Goal: Information Seeking & Learning: Learn about a topic

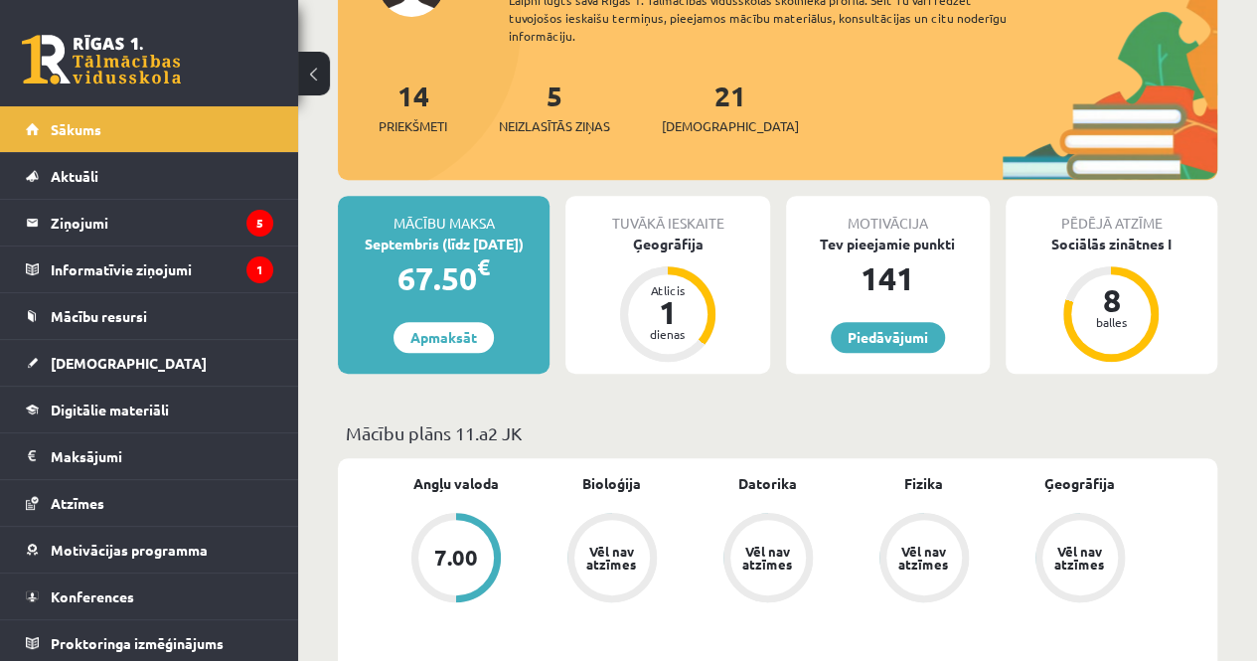
scroll to position [316, 0]
click at [680, 247] on div "Ģeogrāfija" at bounding box center [668, 243] width 204 height 21
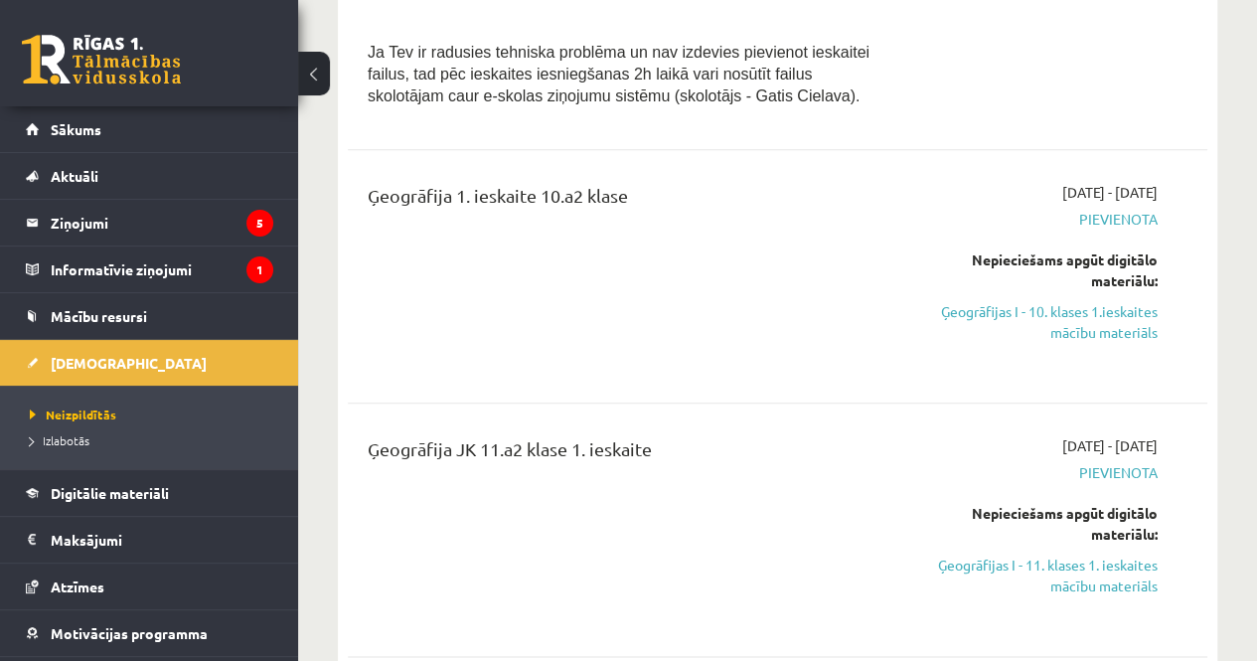
scroll to position [777, 0]
click at [1101, 311] on link "Ģeogrāfijas I - 10. klases 1.ieskaites mācību materiāls" at bounding box center [1035, 321] width 243 height 42
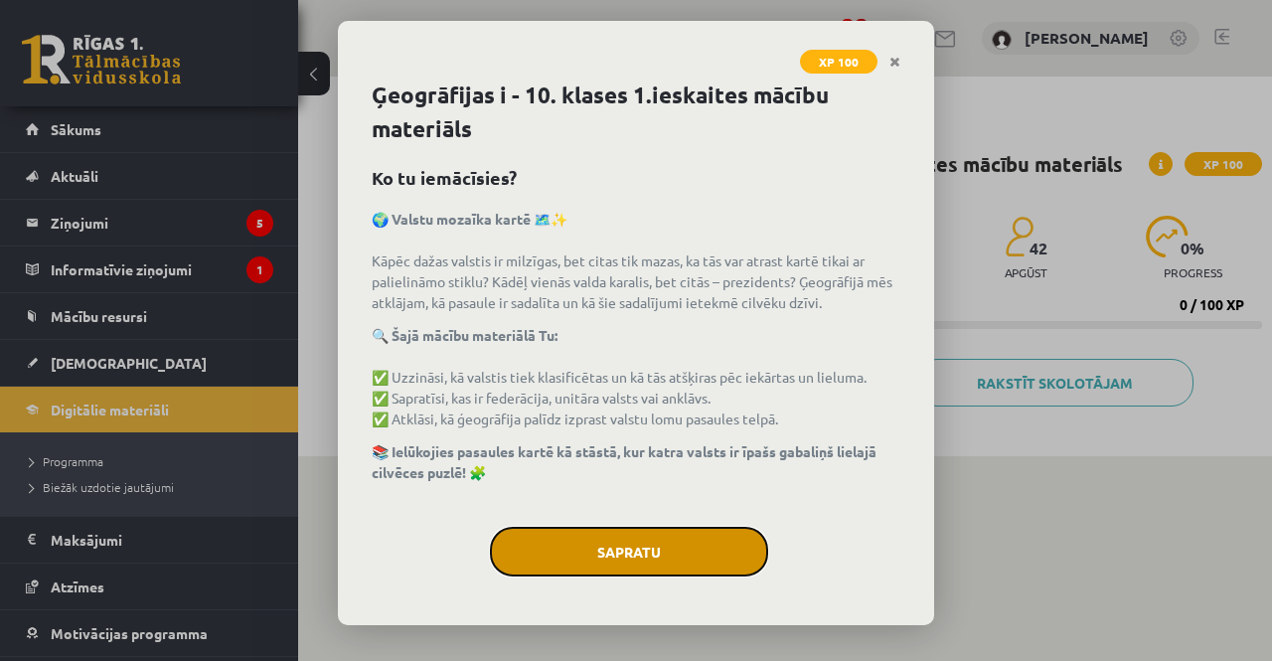
click at [604, 548] on button "Sapratu" at bounding box center [629, 552] width 278 height 50
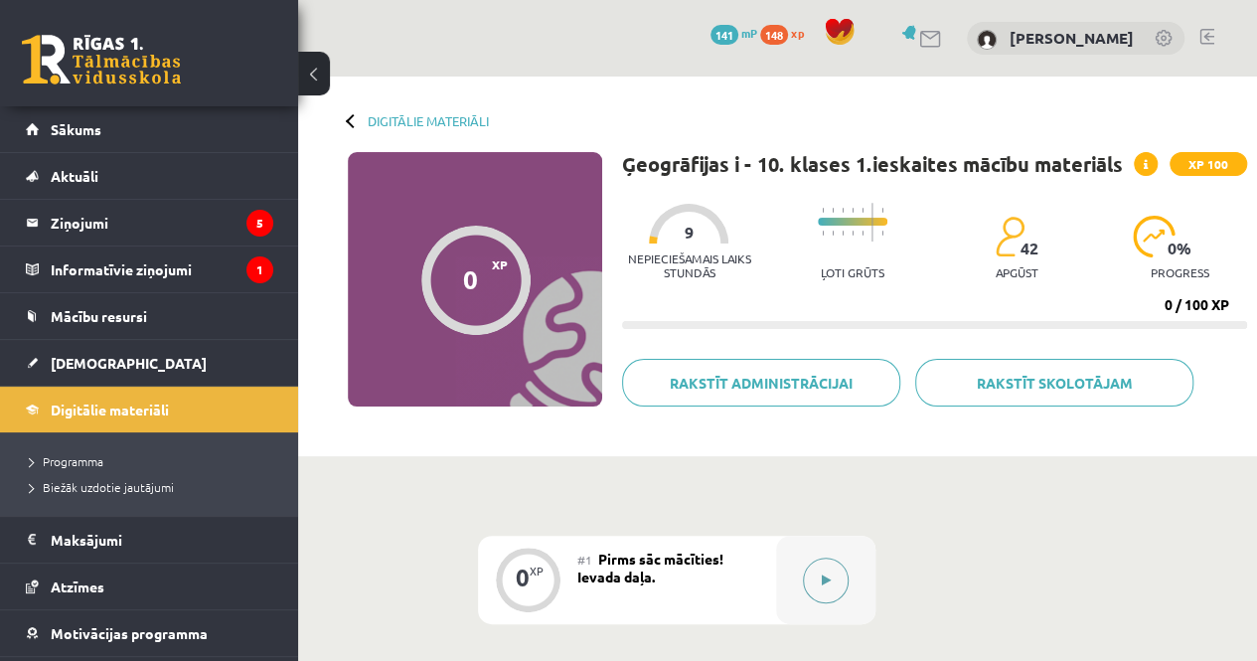
click at [823, 571] on button at bounding box center [826, 581] width 46 height 46
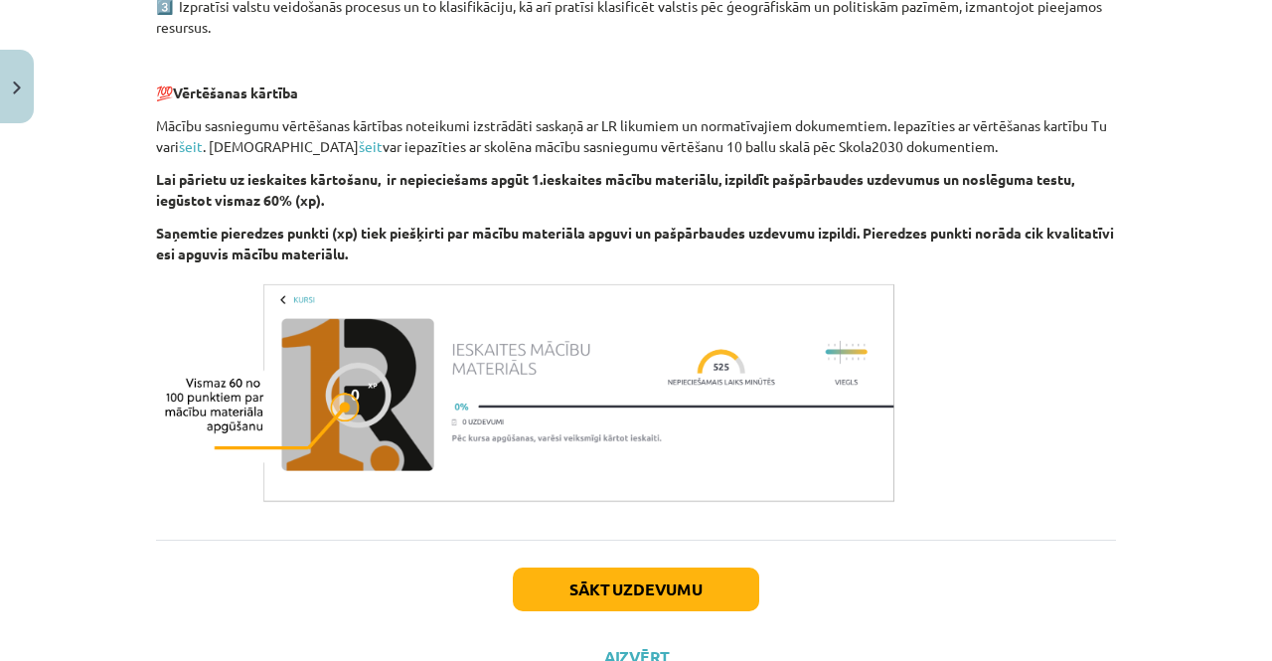
scroll to position [1209, 0]
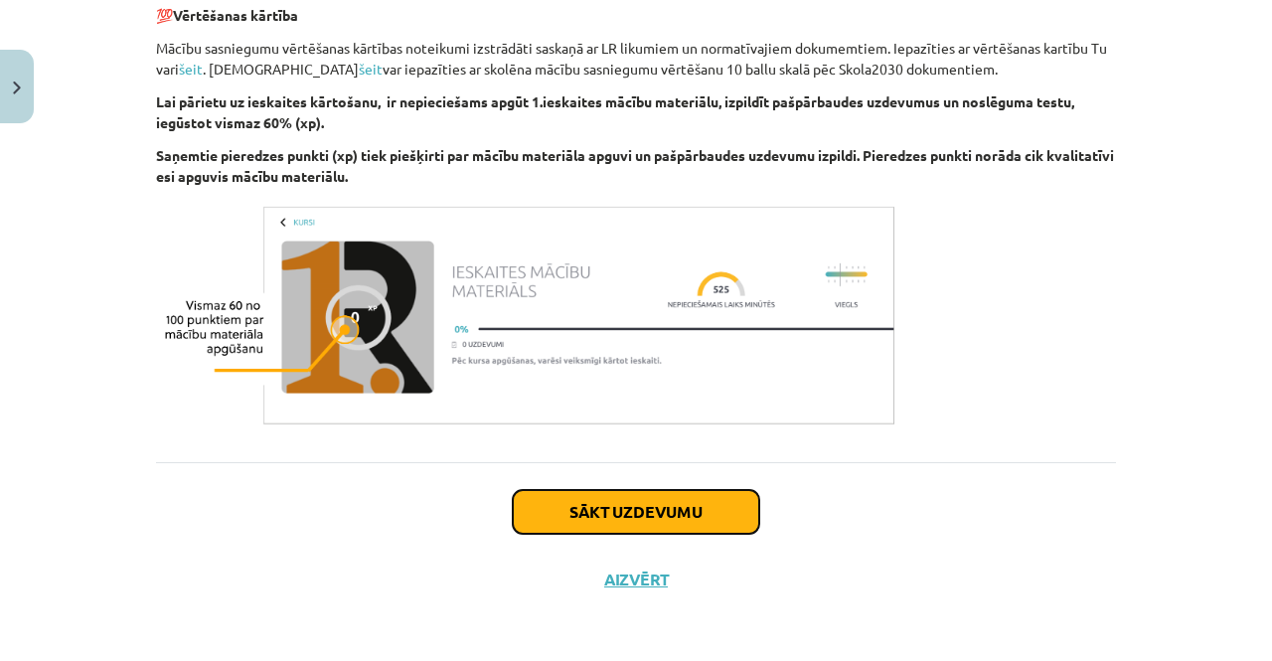
click at [650, 499] on button "Sākt uzdevumu" at bounding box center [636, 512] width 246 height 44
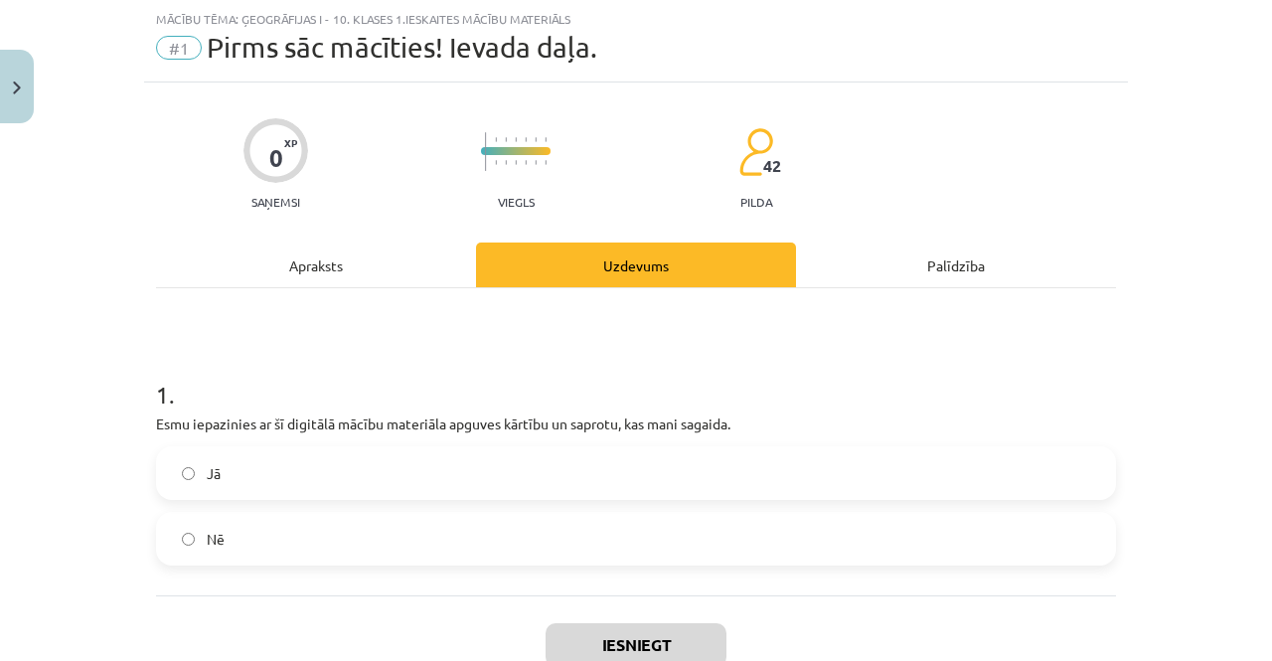
scroll to position [50, 0]
click at [617, 466] on label "Jā" at bounding box center [636, 473] width 956 height 50
click at [650, 634] on button "Iesniegt" at bounding box center [636, 645] width 181 height 44
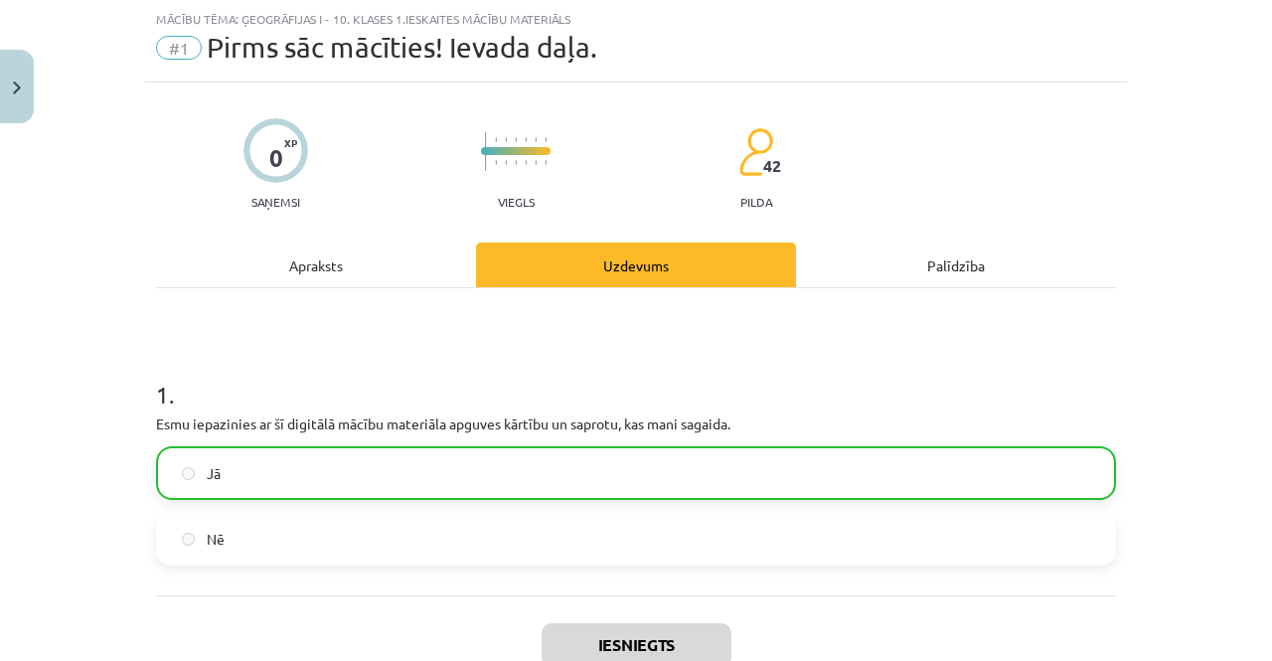
scroll to position [245, 0]
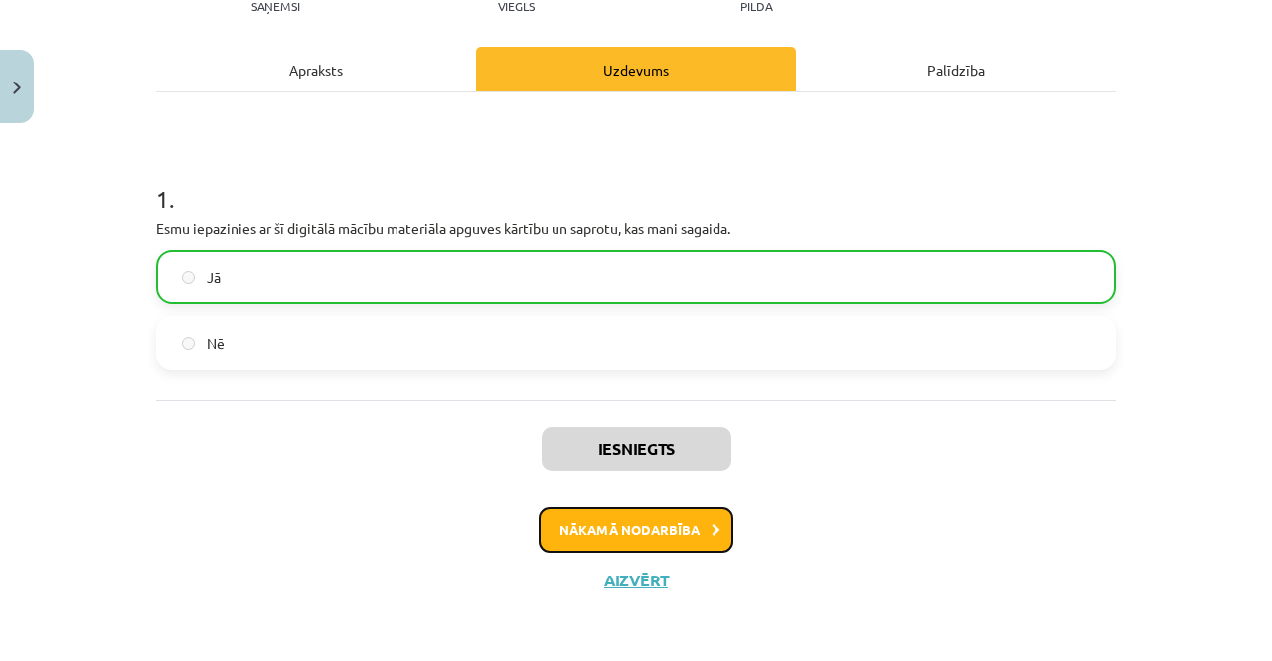
click at [632, 532] on button "Nākamā nodarbība" at bounding box center [636, 530] width 195 height 46
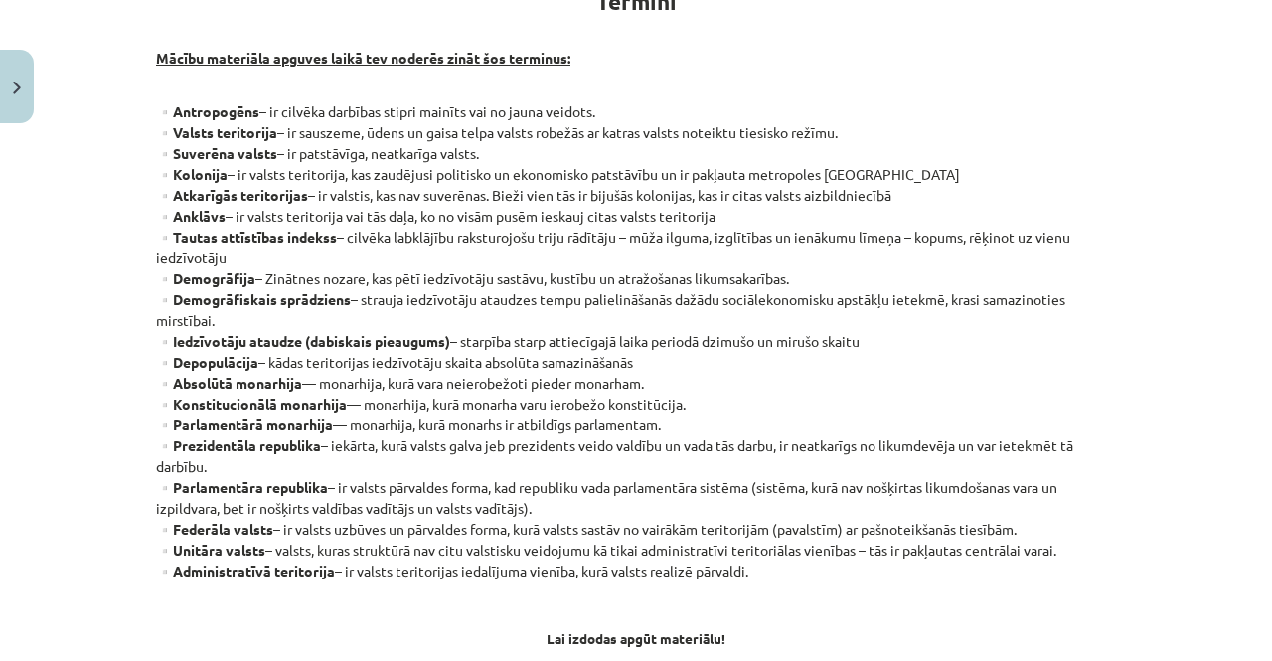
scroll to position [611, 0]
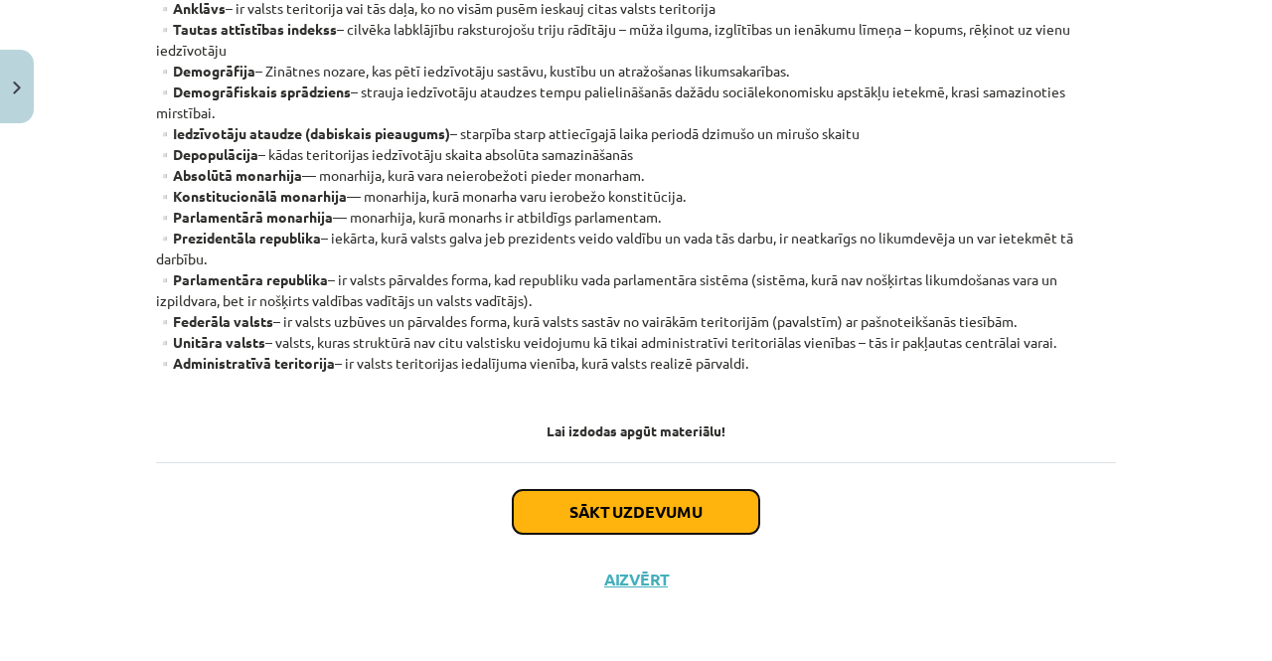
click at [642, 526] on button "Sākt uzdevumu" at bounding box center [636, 512] width 246 height 44
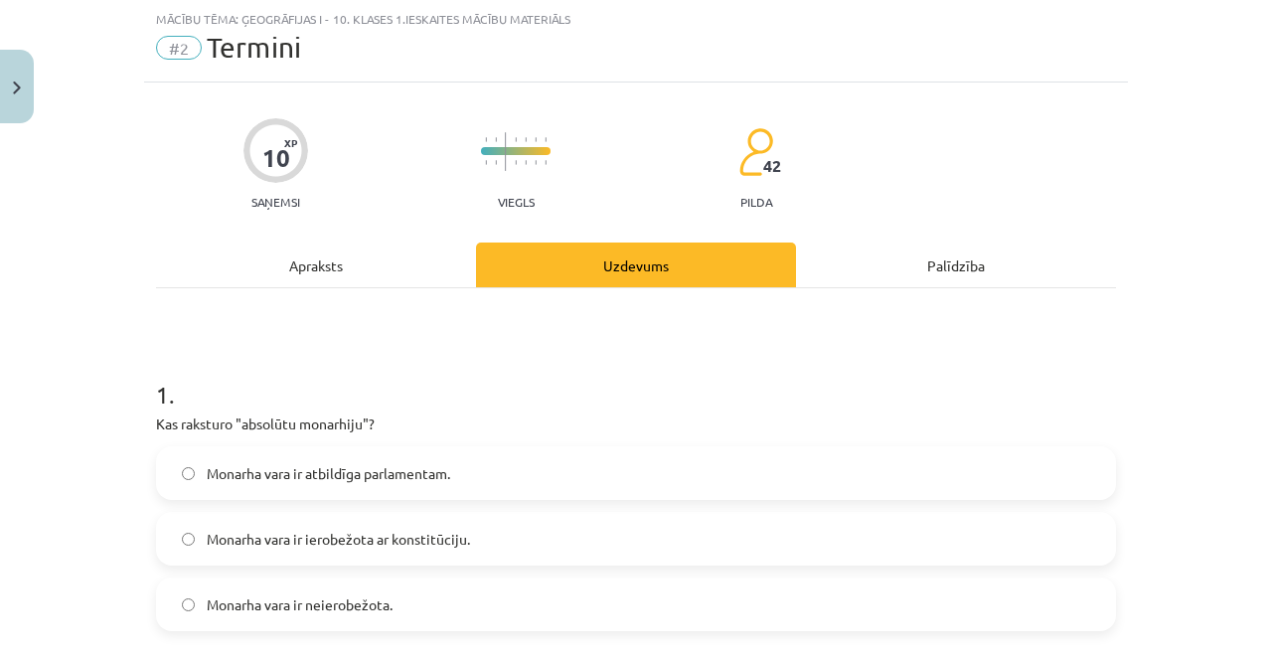
scroll to position [164, 0]
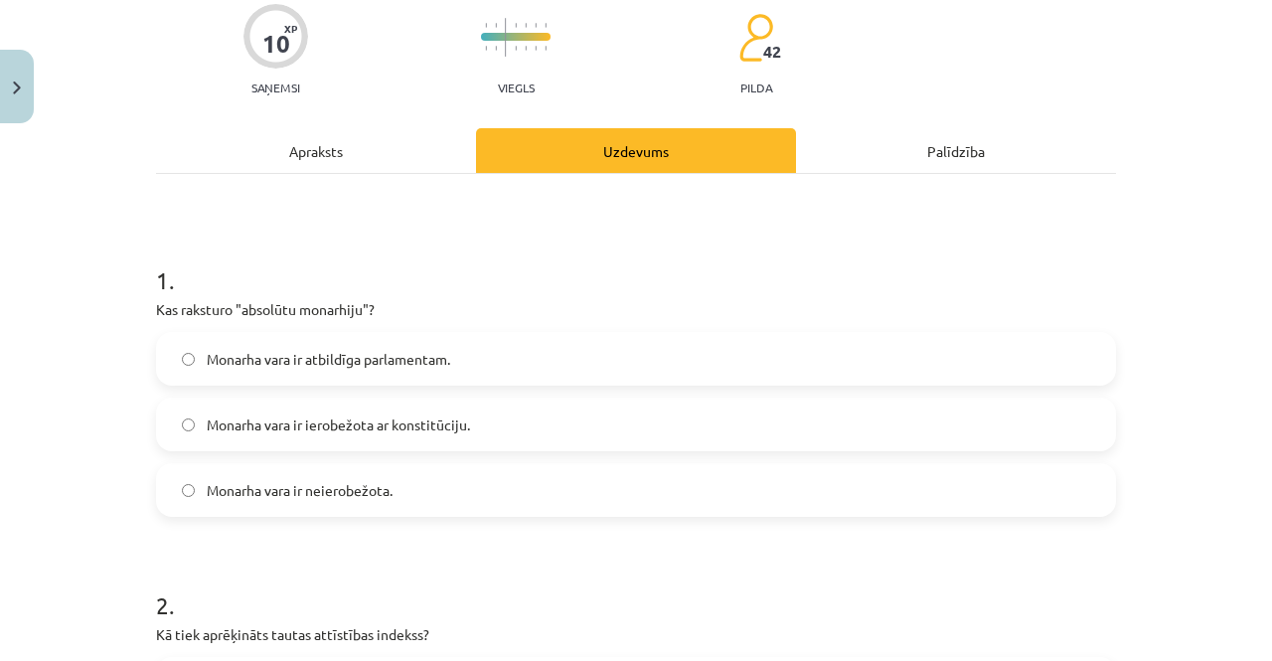
click at [566, 478] on label "Monarha vara ir neierobežota." at bounding box center [636, 490] width 956 height 50
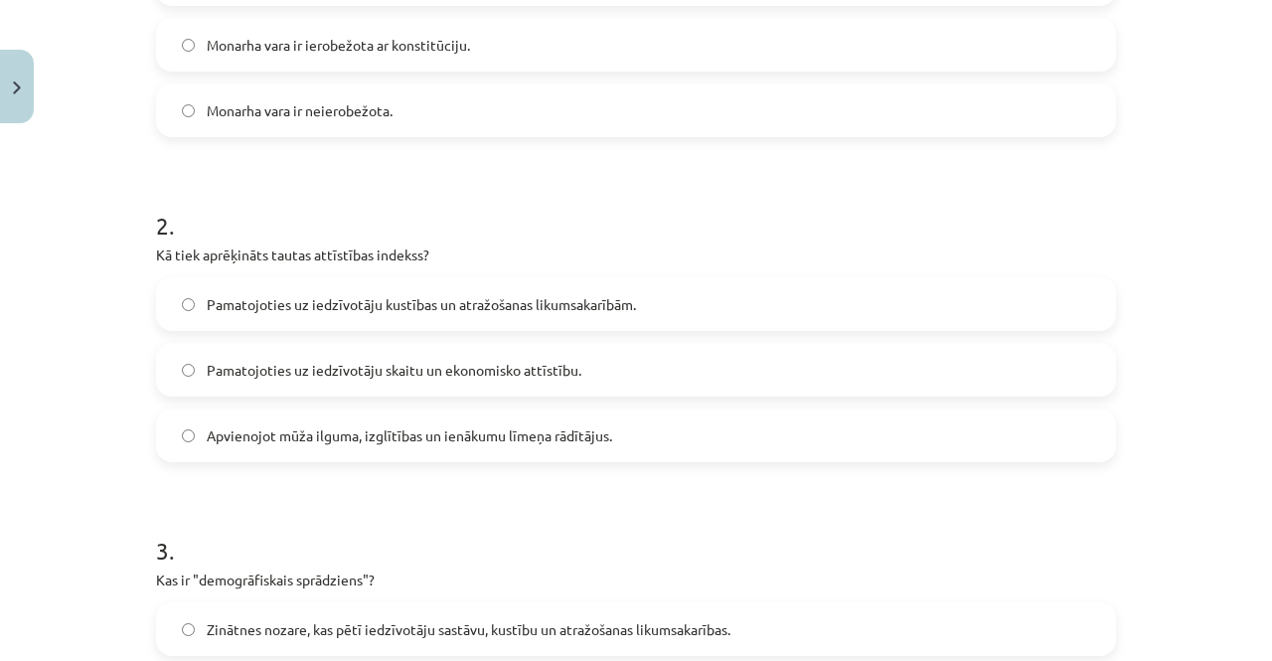
scroll to position [545, 0]
click at [495, 434] on span "Apvienojot mūža ilguma, izglītības un ienākumu līmeņa rādītājus." at bounding box center [409, 434] width 405 height 21
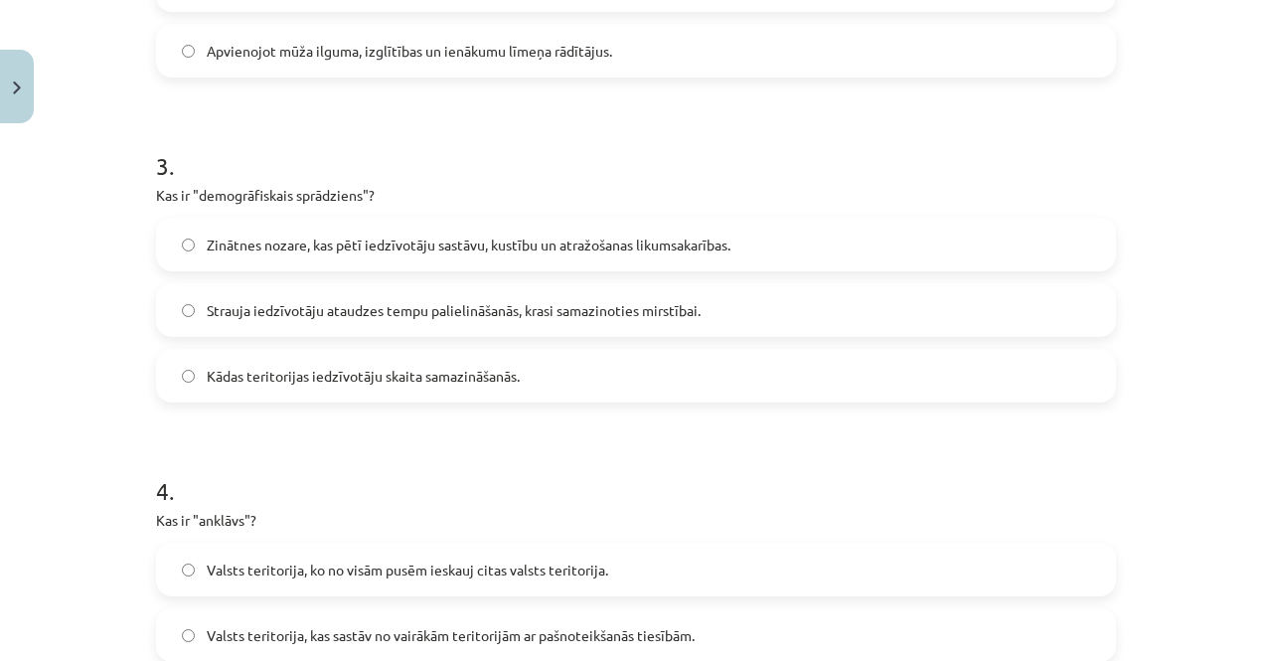
scroll to position [927, 0]
click at [583, 313] on span "Strauja iedzīvotāju ataudzes tempu palielināšanās, krasi samazinoties mirstībai." at bounding box center [454, 311] width 494 height 21
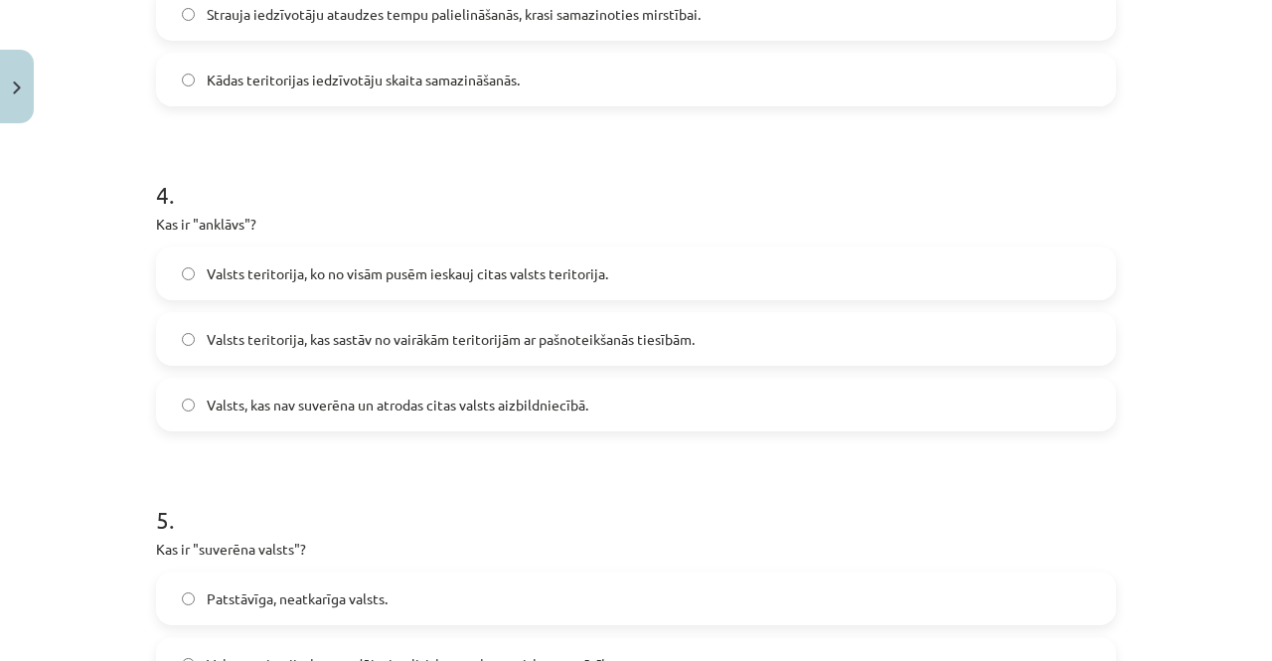
scroll to position [1300, 0]
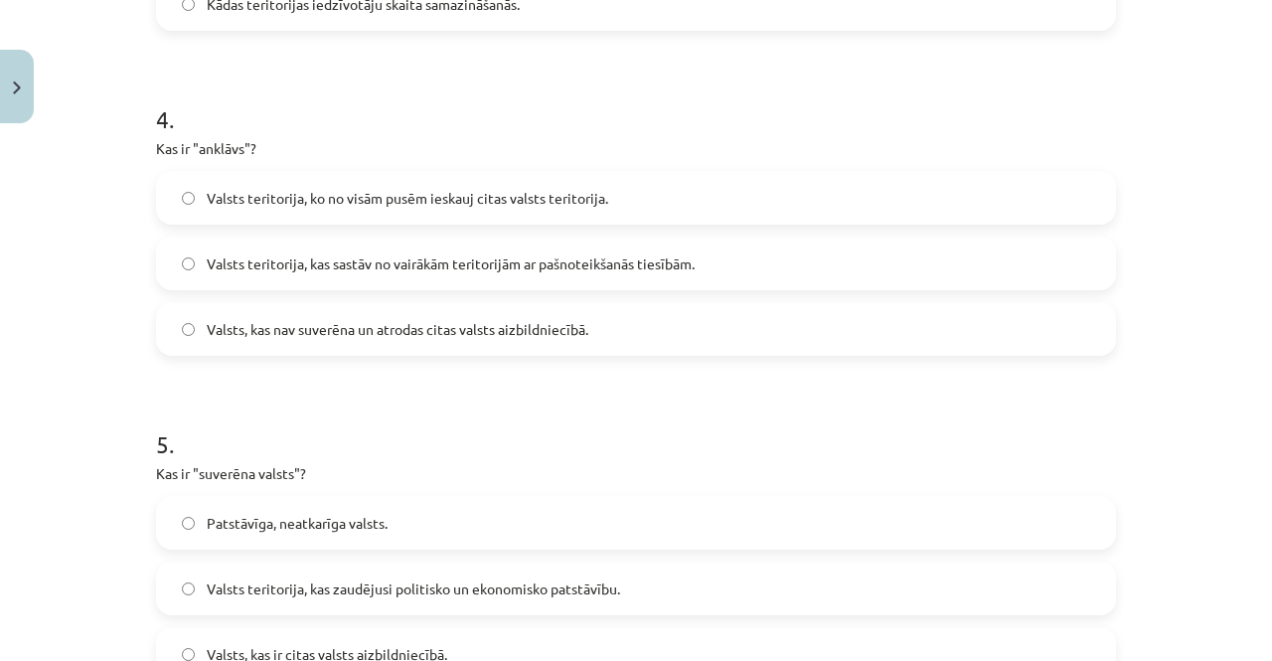
click at [674, 207] on label "Valsts teritorija, ko no visām pusēm ieskauj citas valsts teritorija." at bounding box center [636, 198] width 956 height 50
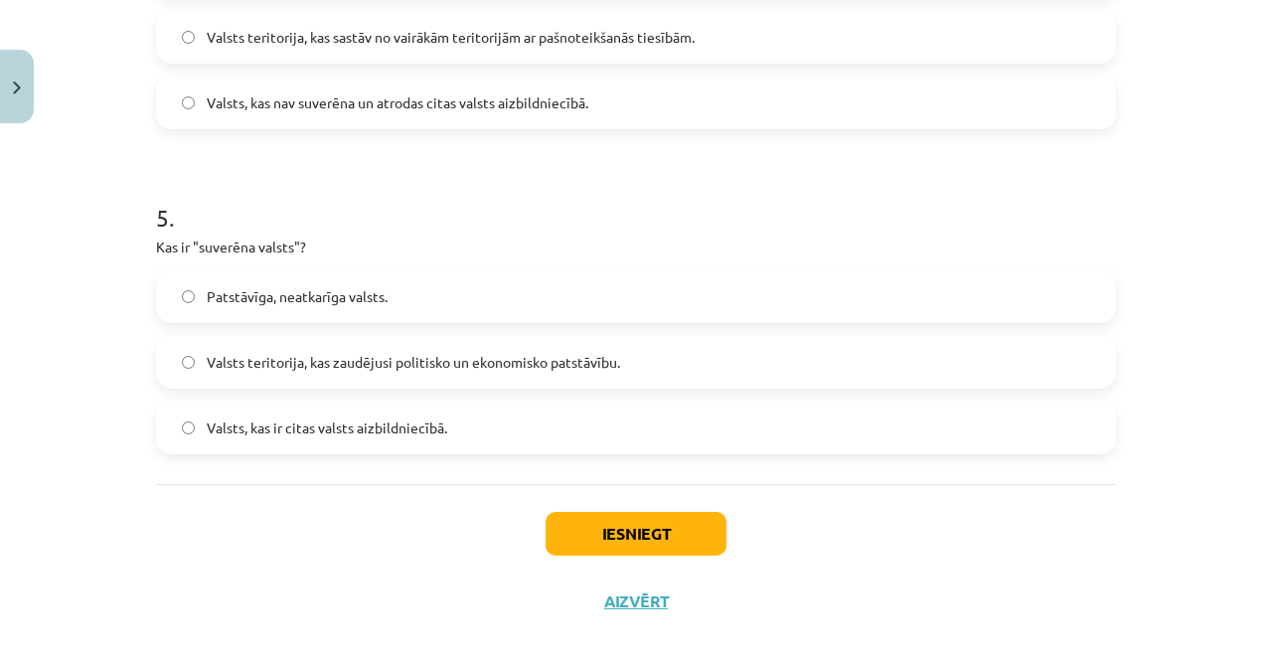
click at [565, 313] on label "Patstāvīga, neatkarīga valsts." at bounding box center [636, 296] width 956 height 50
click at [676, 532] on button "Iesniegt" at bounding box center [636, 534] width 181 height 44
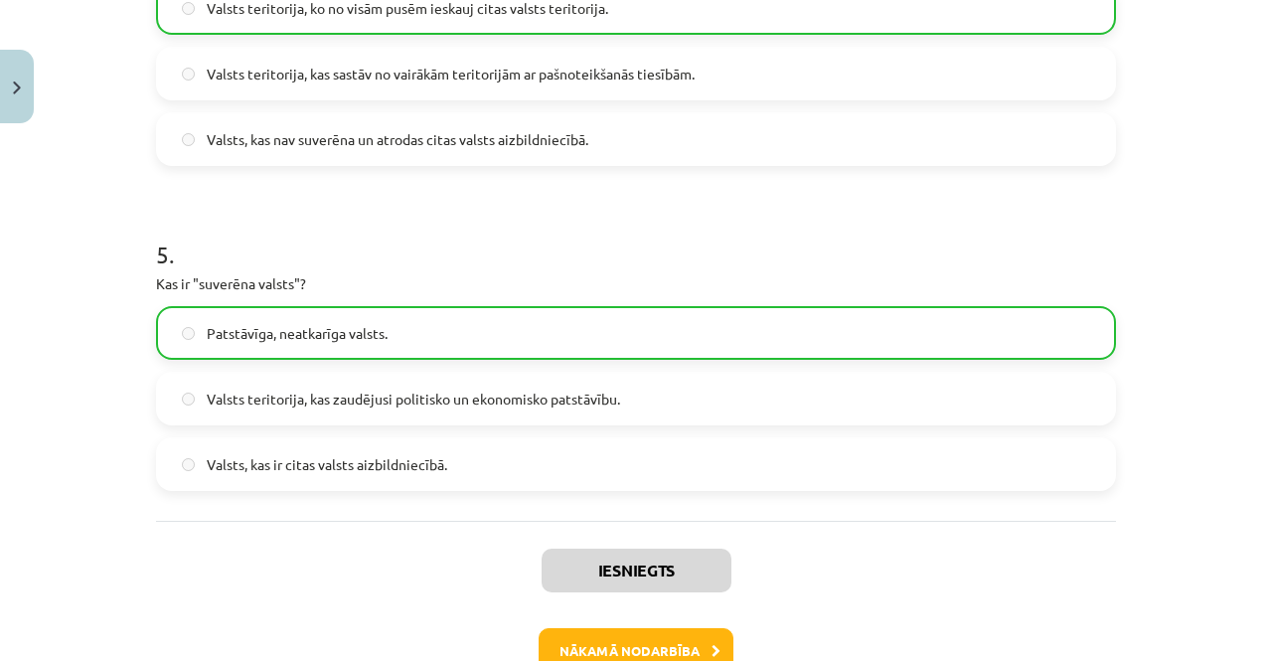
scroll to position [1611, 0]
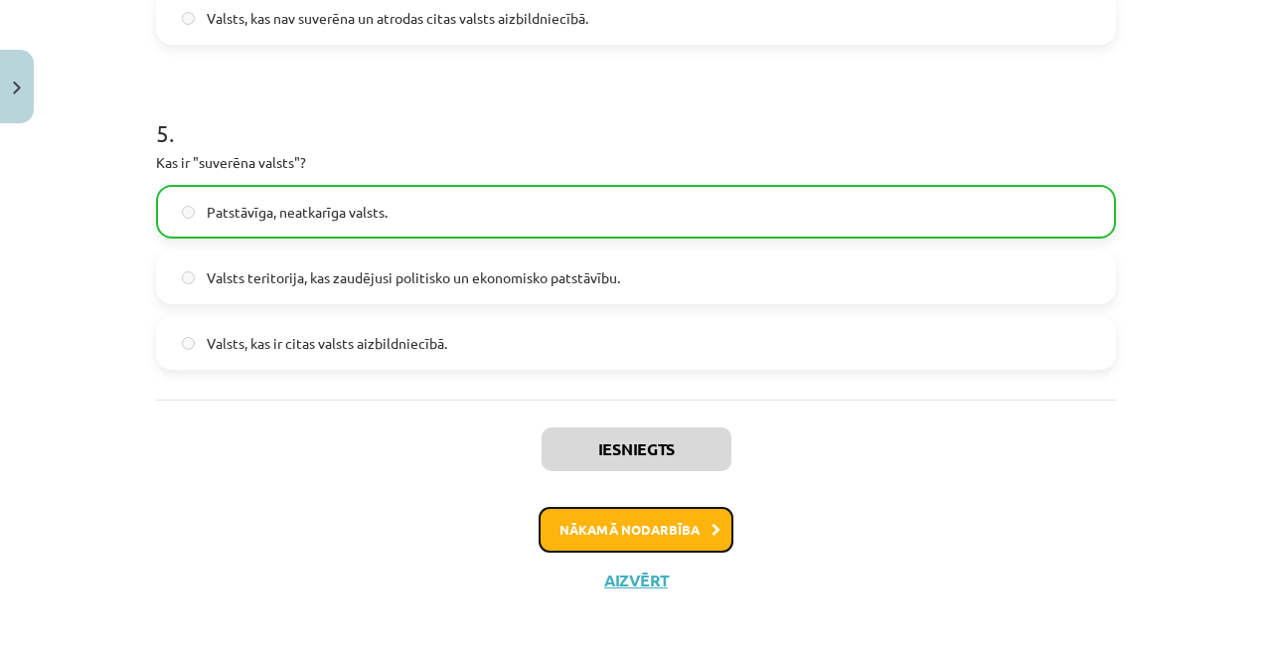
click at [642, 540] on button "Nākamā nodarbība" at bounding box center [636, 530] width 195 height 46
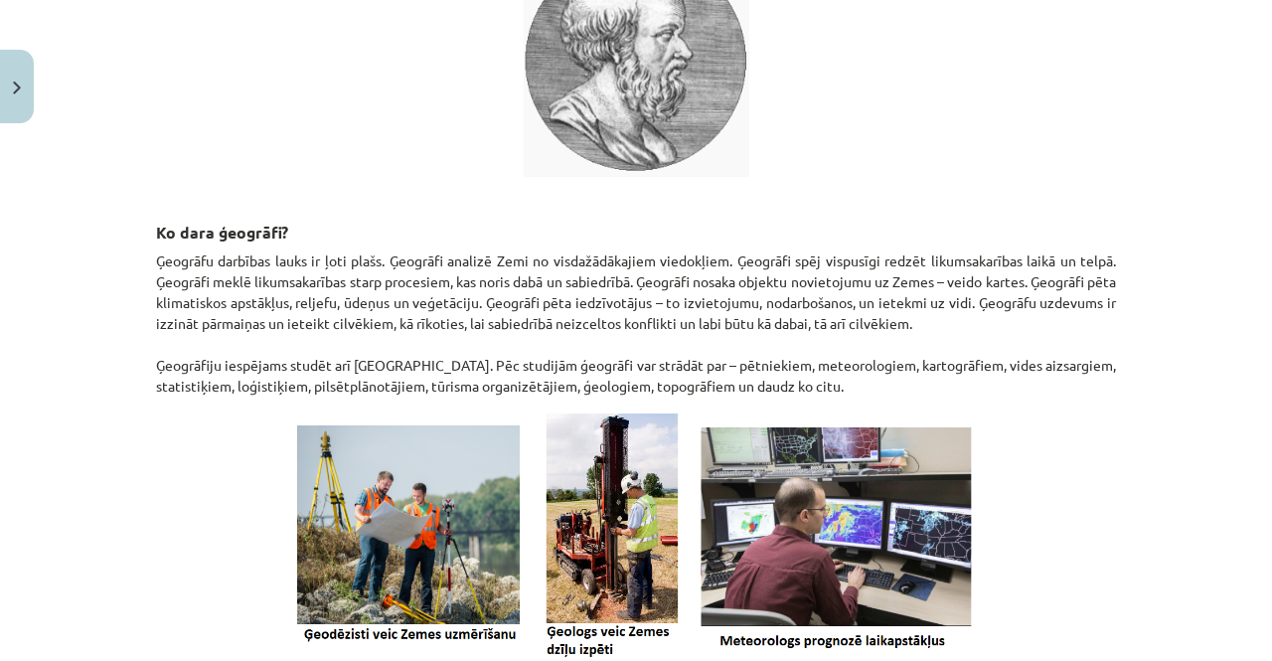
scroll to position [887, 0]
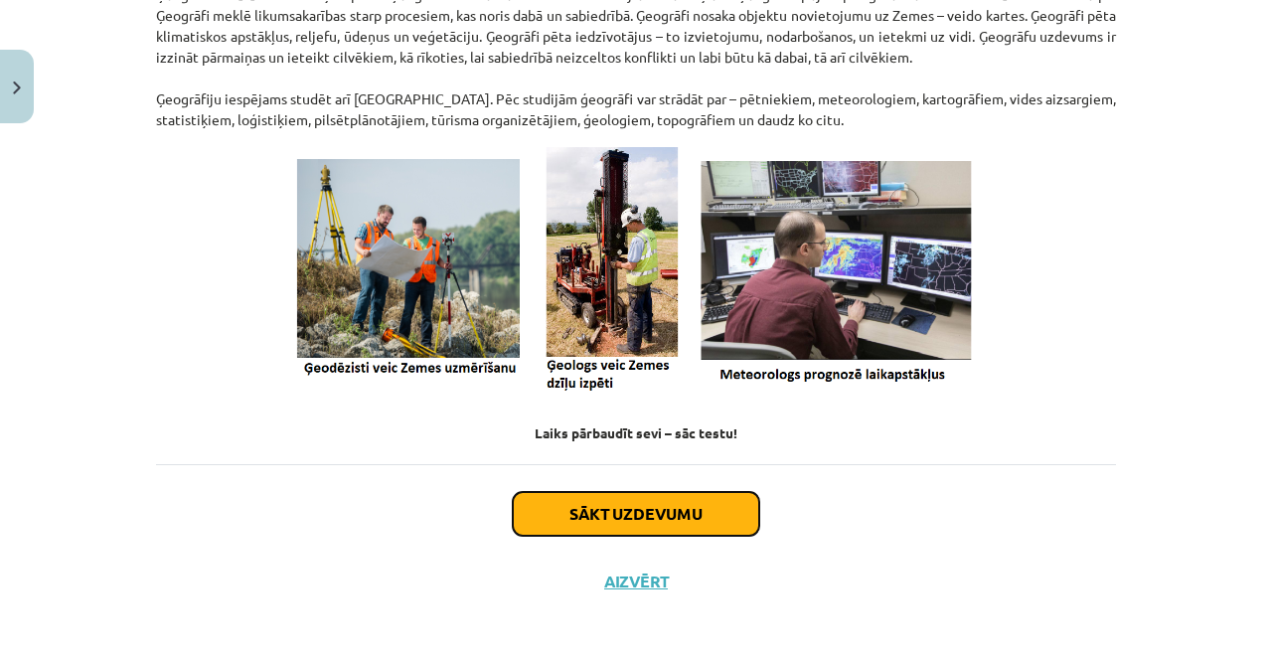
click at [631, 509] on button "Sākt uzdevumu" at bounding box center [636, 514] width 246 height 44
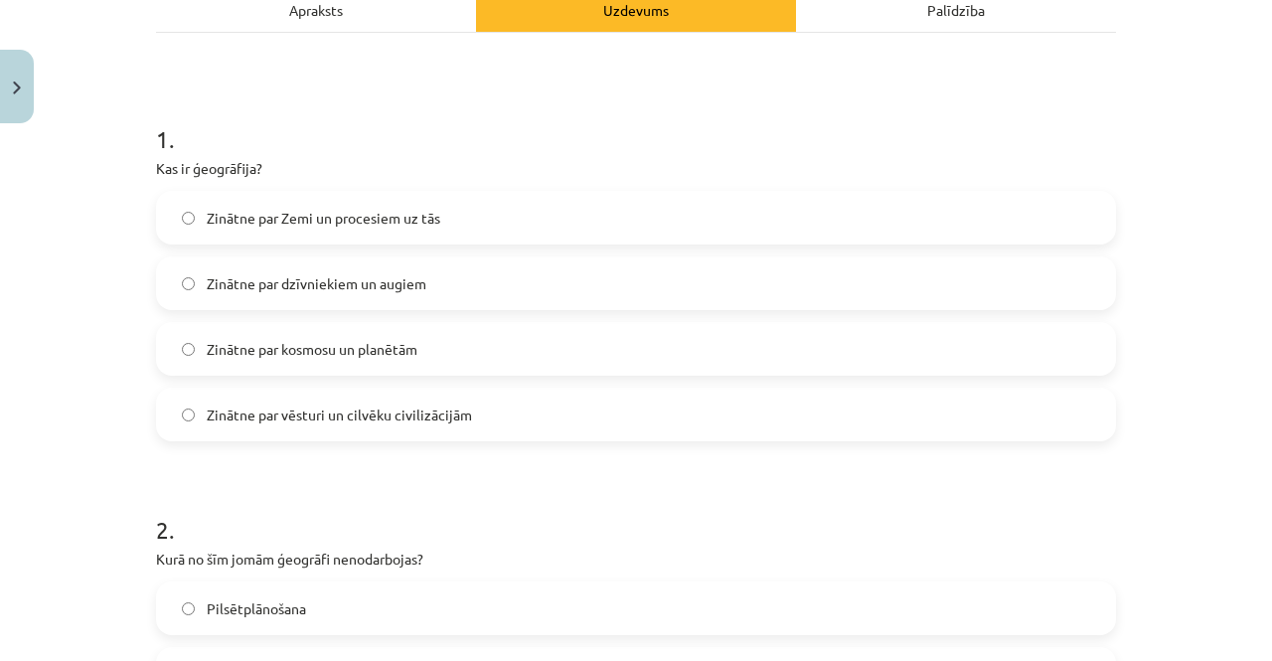
scroll to position [343, 0]
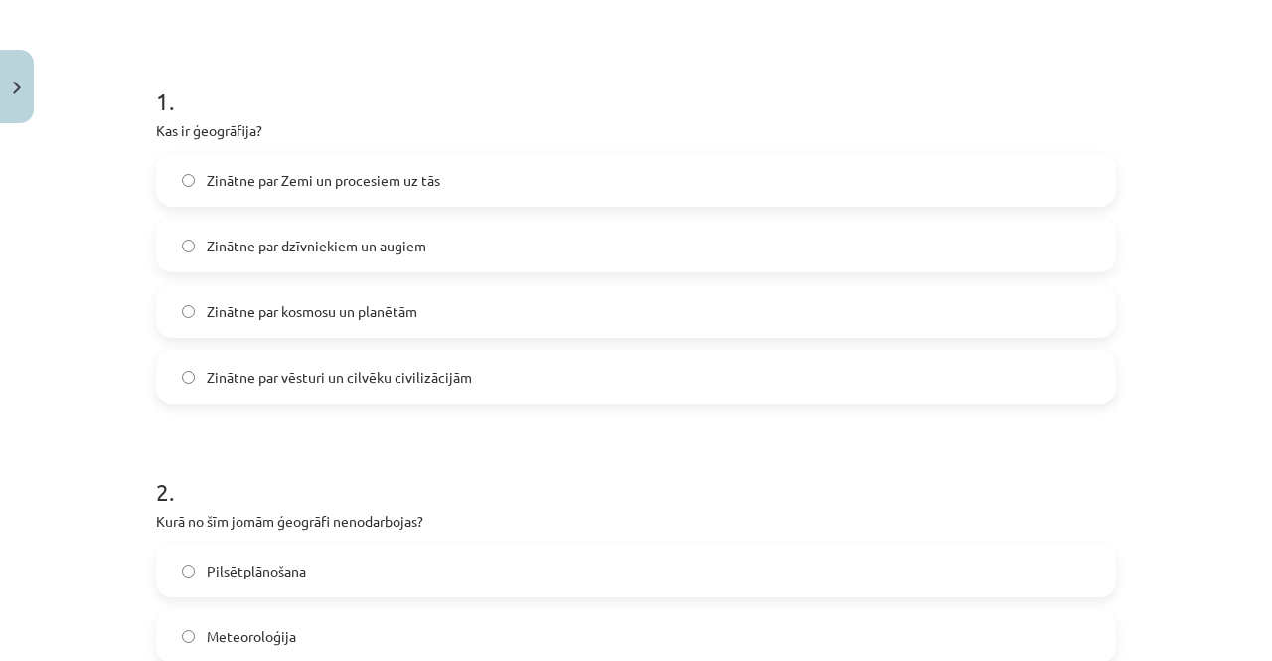
click at [581, 184] on label "Zinātne par Zemi un procesiem uz tās" at bounding box center [636, 180] width 956 height 50
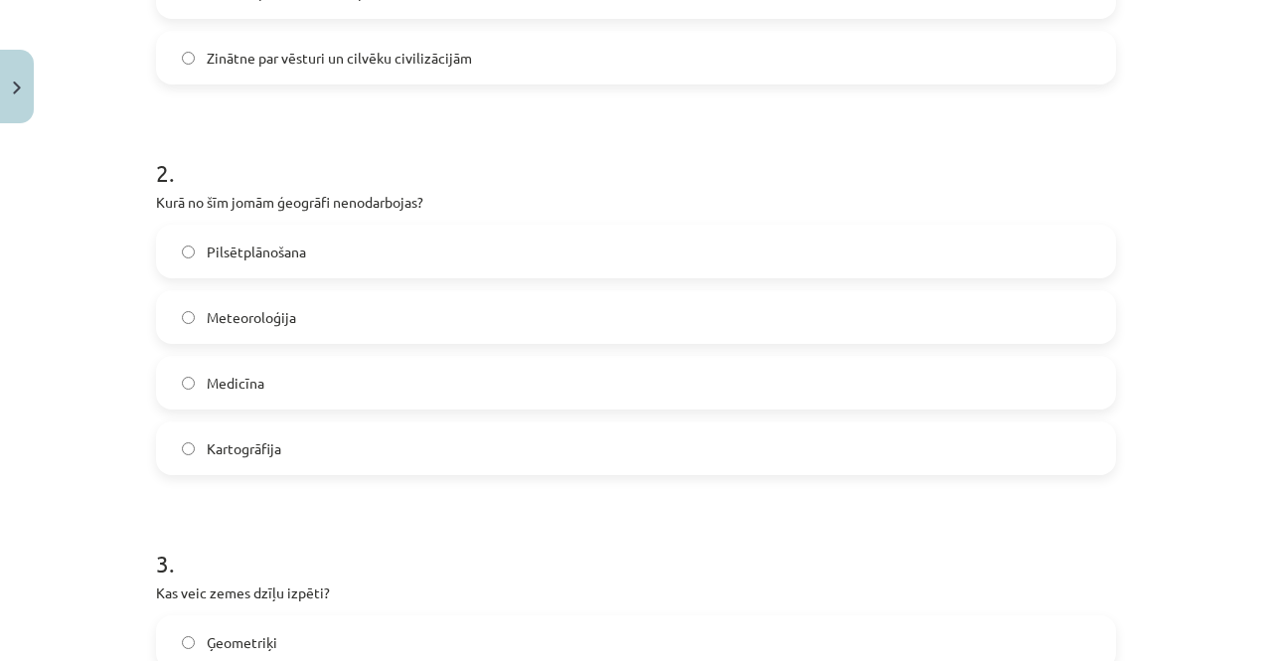
scroll to position [663, 0]
click at [462, 377] on label "Medicīna" at bounding box center [636, 382] width 956 height 50
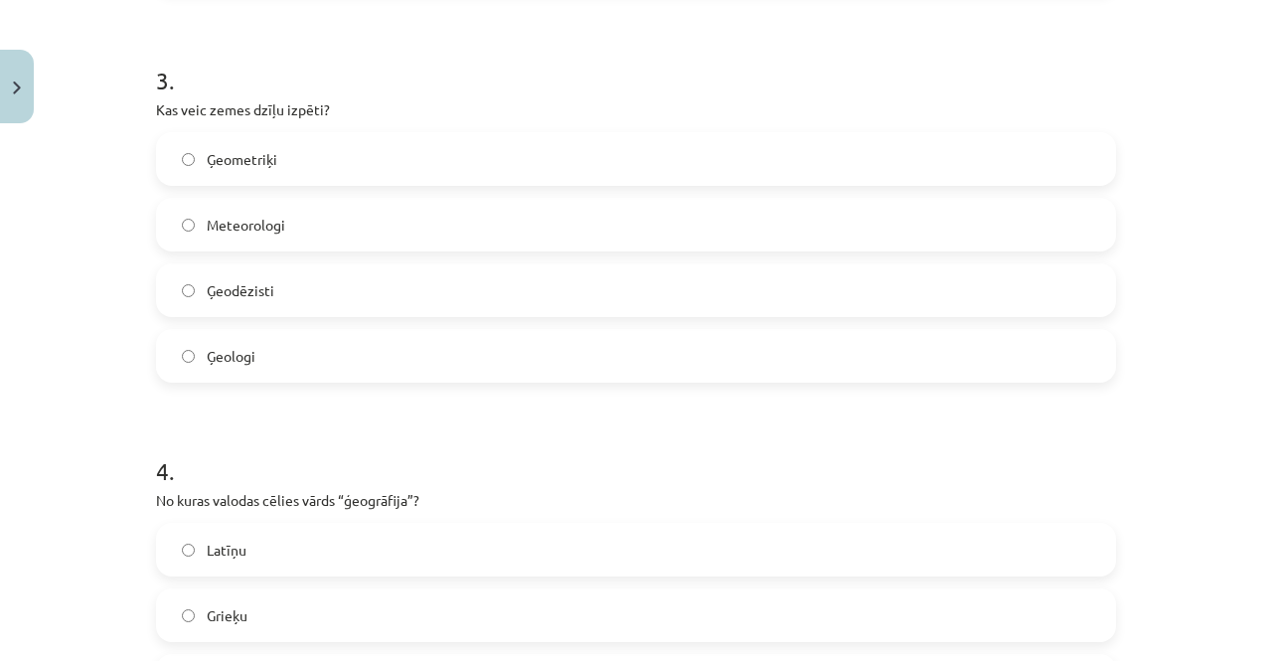
scroll to position [1146, 0]
click at [388, 354] on label "Ģeologi" at bounding box center [636, 355] width 956 height 50
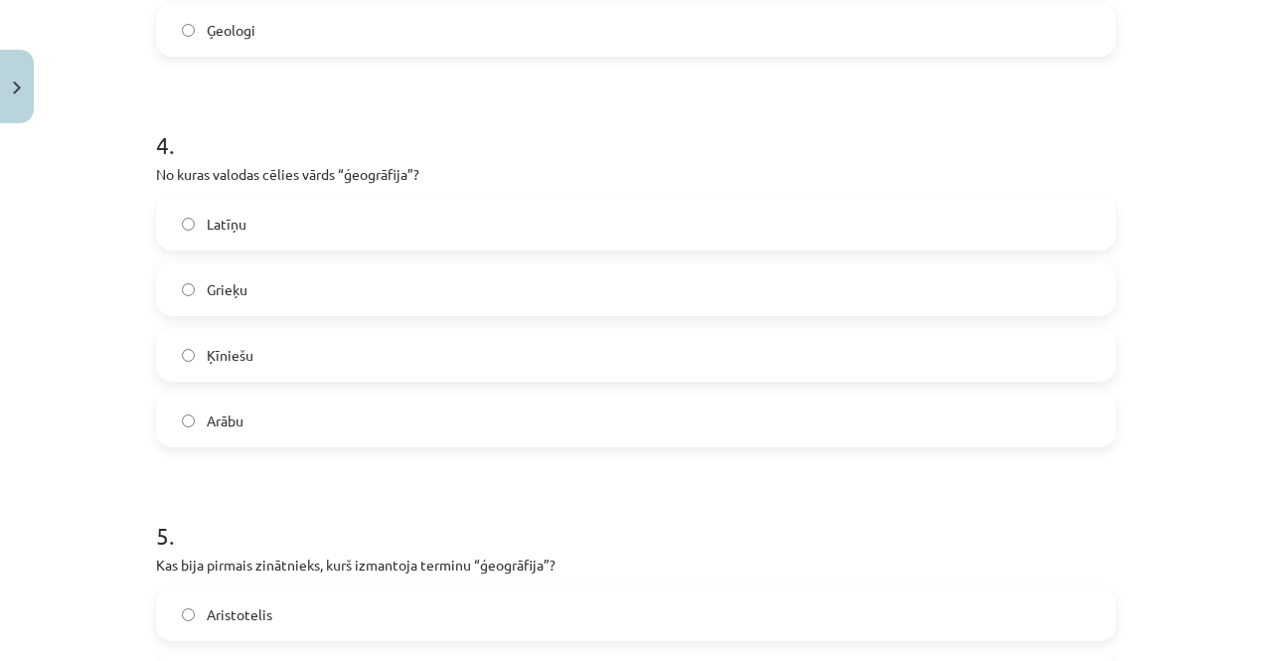
scroll to position [1472, 0]
click at [344, 291] on label "Grieķu" at bounding box center [636, 288] width 956 height 50
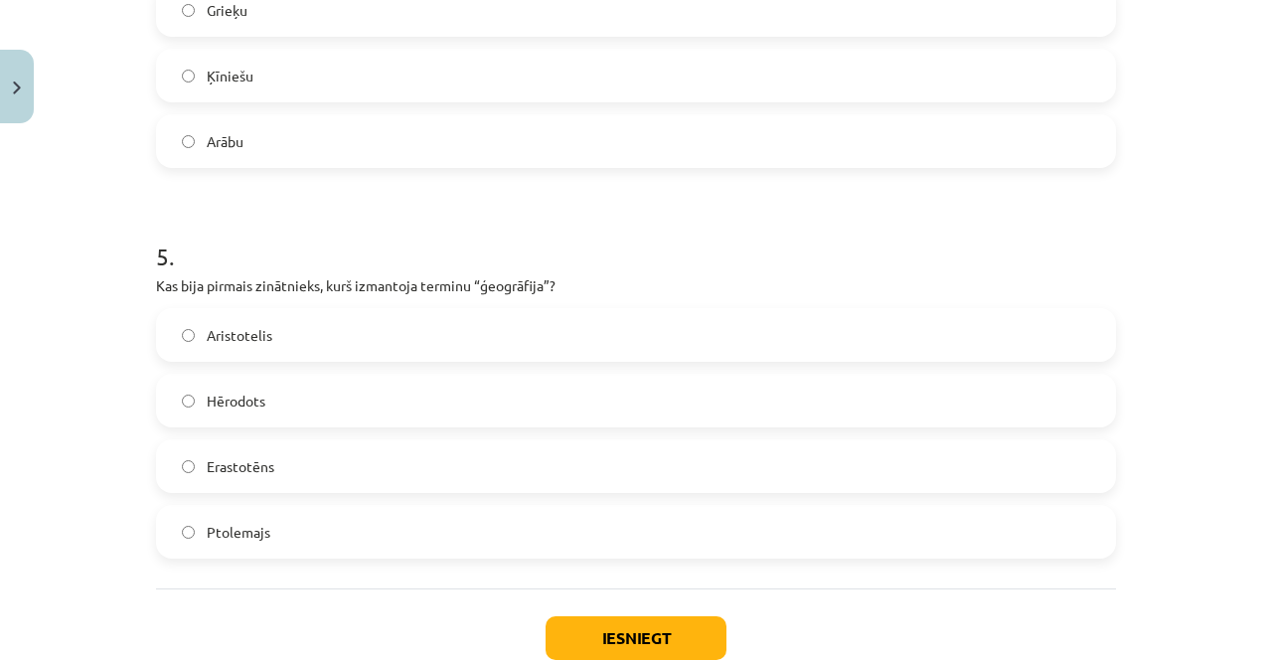
scroll to position [1758, 0]
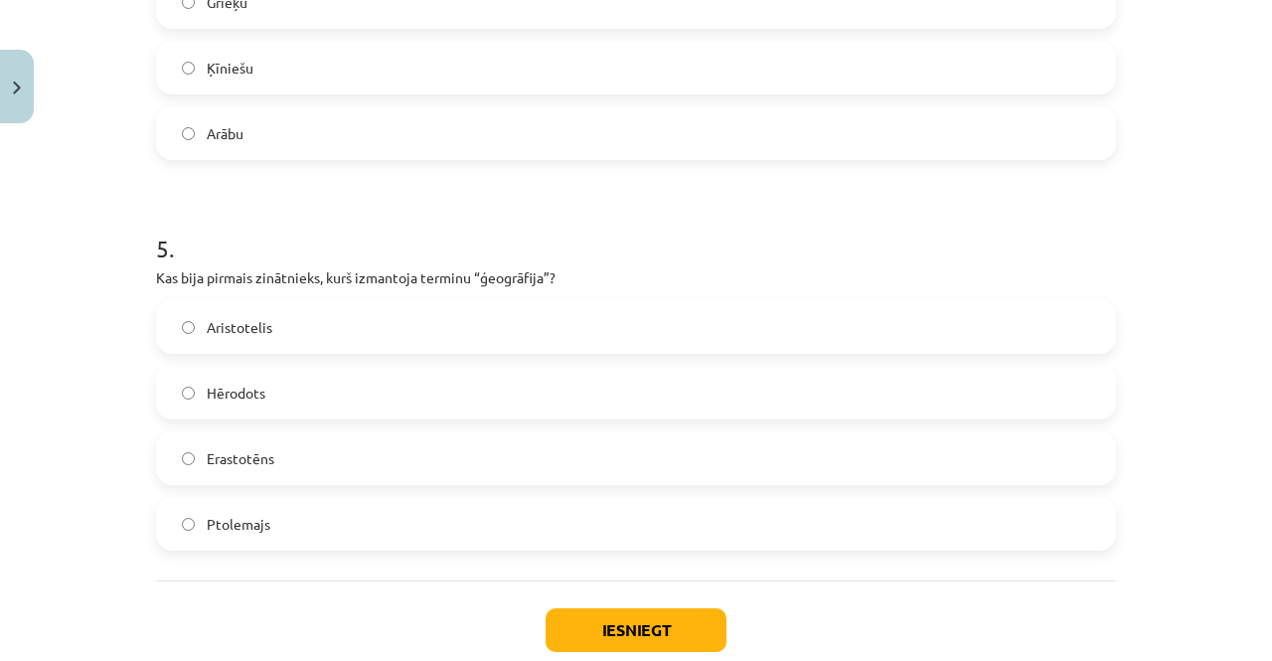
click at [370, 465] on label "Erastotēns" at bounding box center [636, 458] width 956 height 50
click at [631, 628] on button "Iesniegt" at bounding box center [636, 630] width 181 height 44
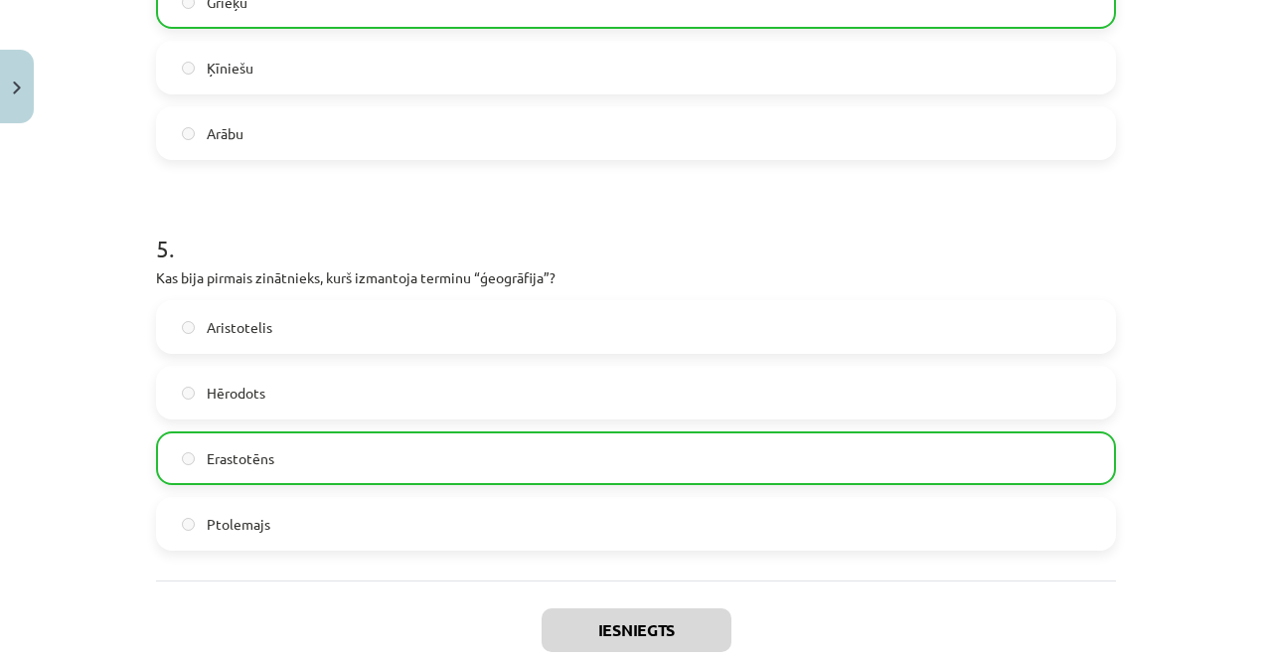
scroll to position [1880, 0]
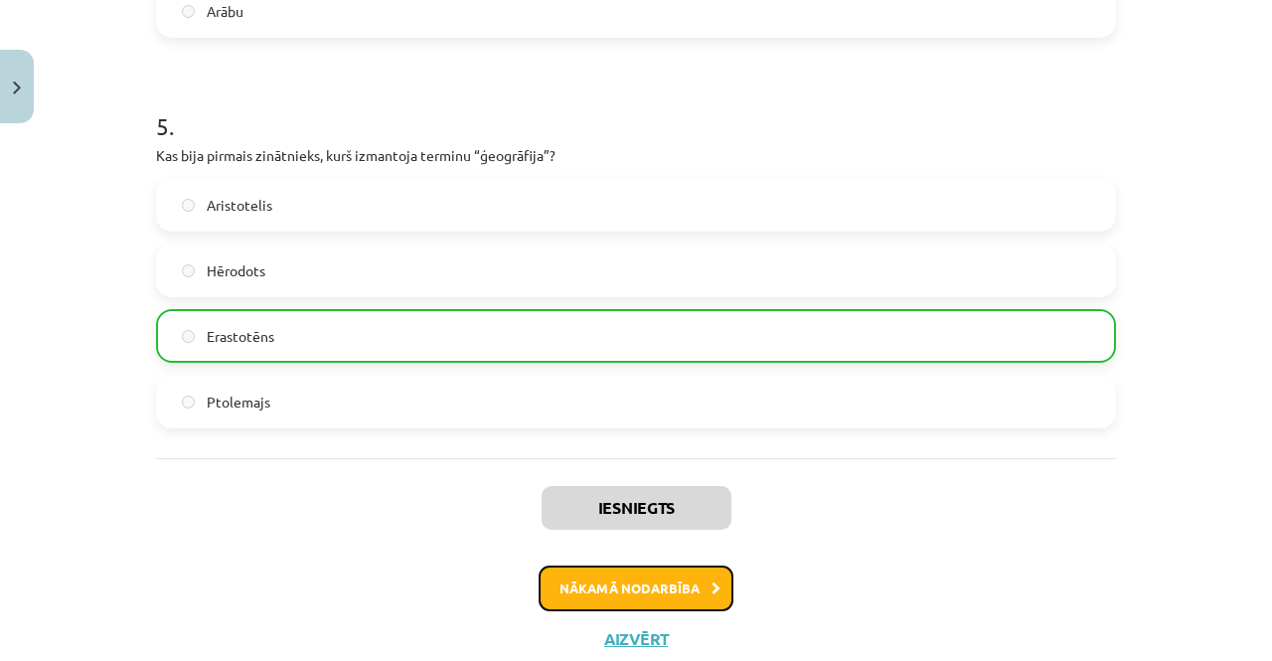
click at [615, 575] on button "Nākamā nodarbība" at bounding box center [636, 589] width 195 height 46
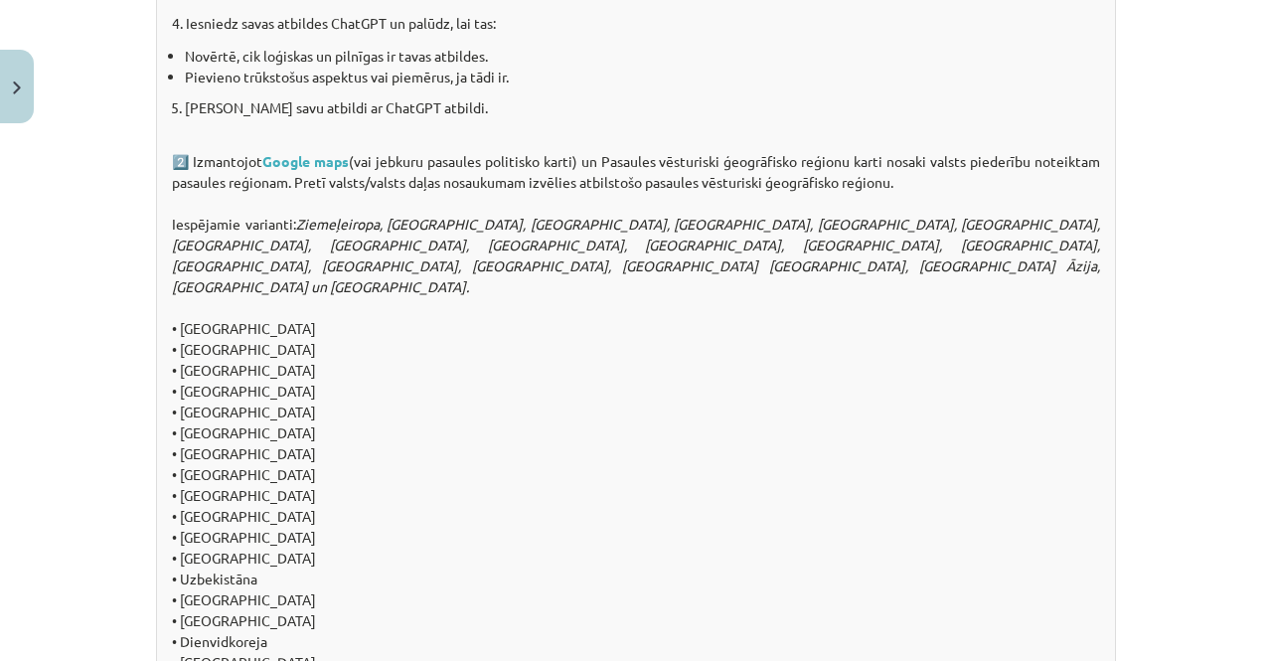
scroll to position [2222, 0]
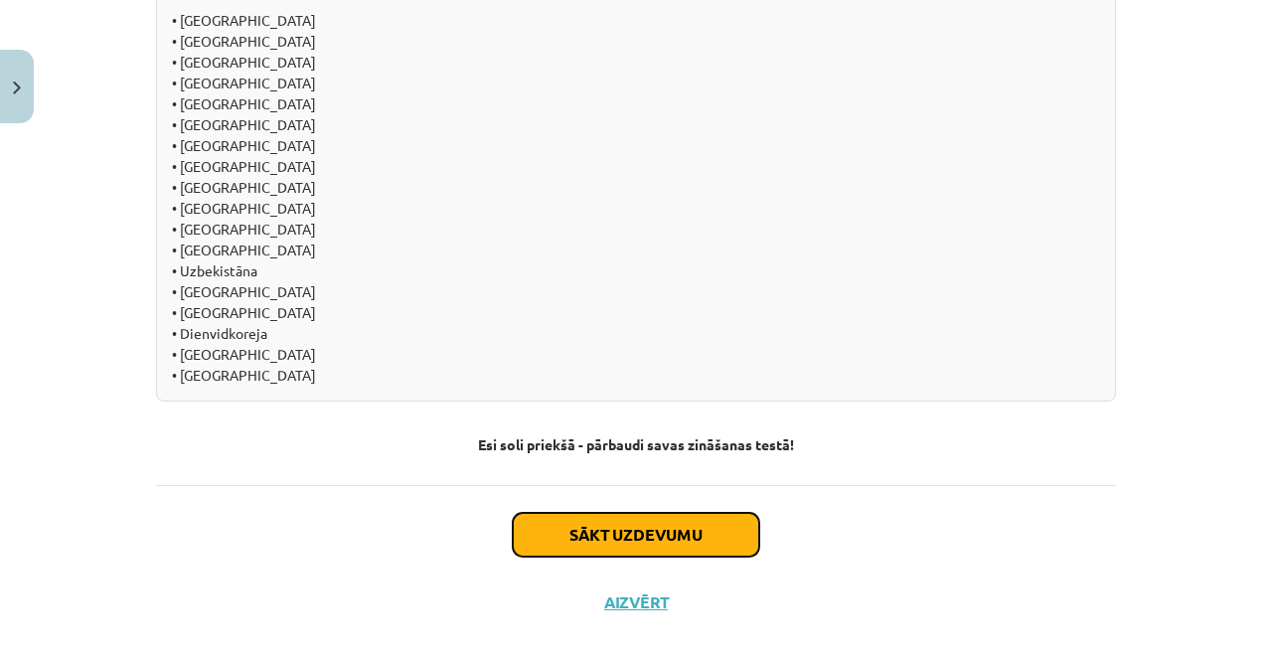
click at [610, 513] on button "Sākt uzdevumu" at bounding box center [636, 535] width 246 height 44
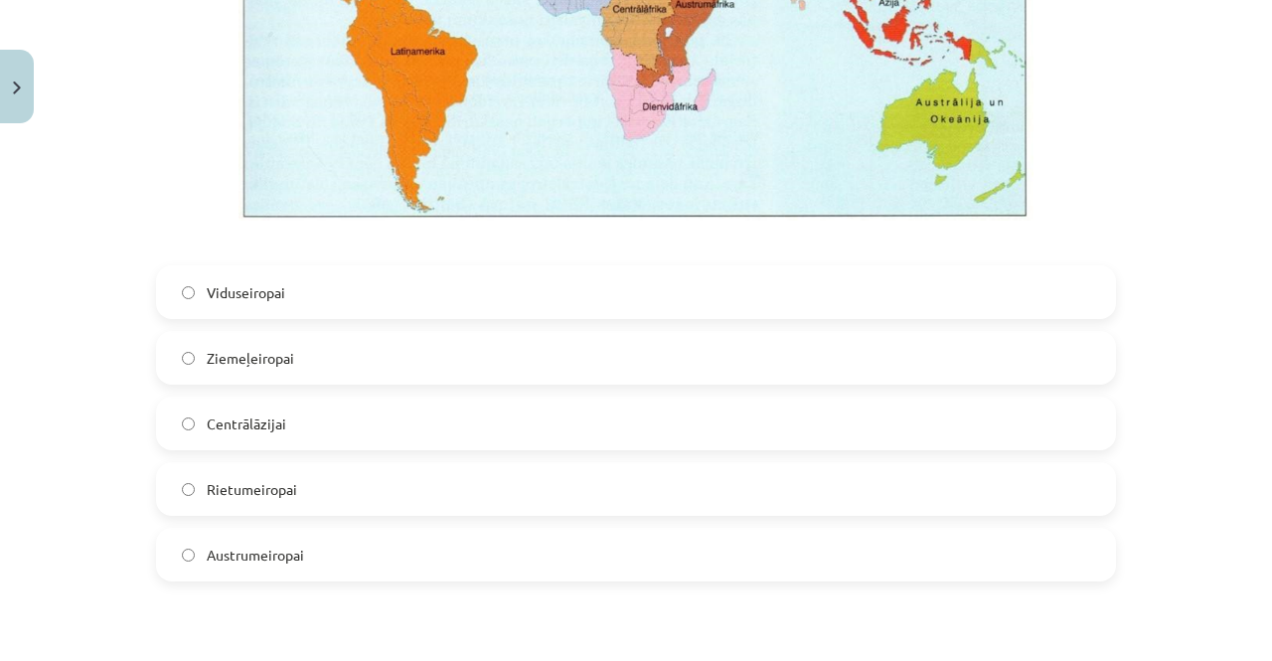
scroll to position [751, 0]
click at [385, 299] on label "Viduseiropai" at bounding box center [636, 291] width 956 height 50
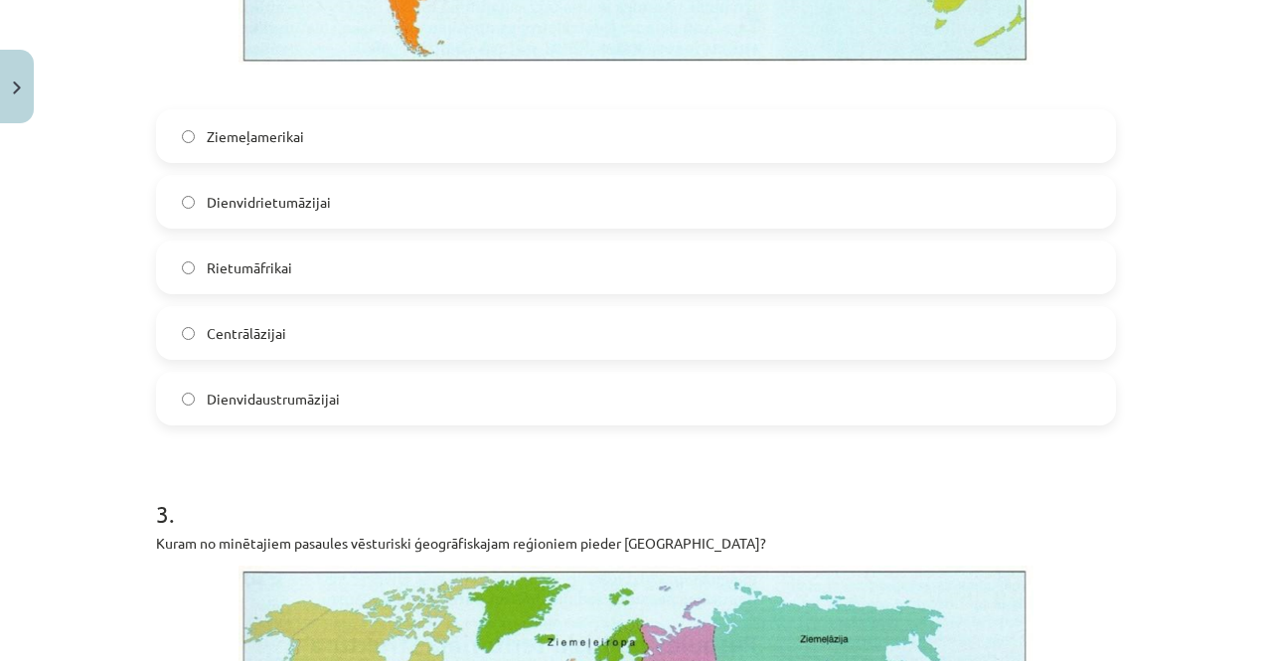
scroll to position [1898, 0]
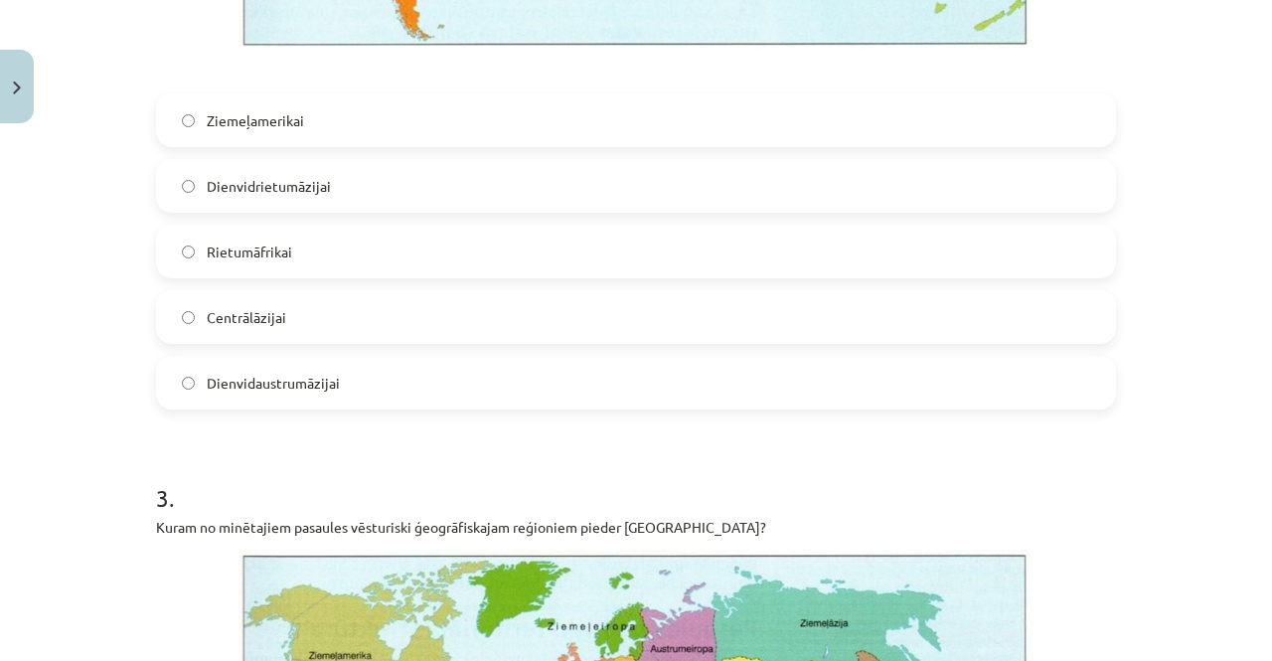
click at [447, 393] on label "Dienvidaustrumāzijai" at bounding box center [636, 383] width 956 height 50
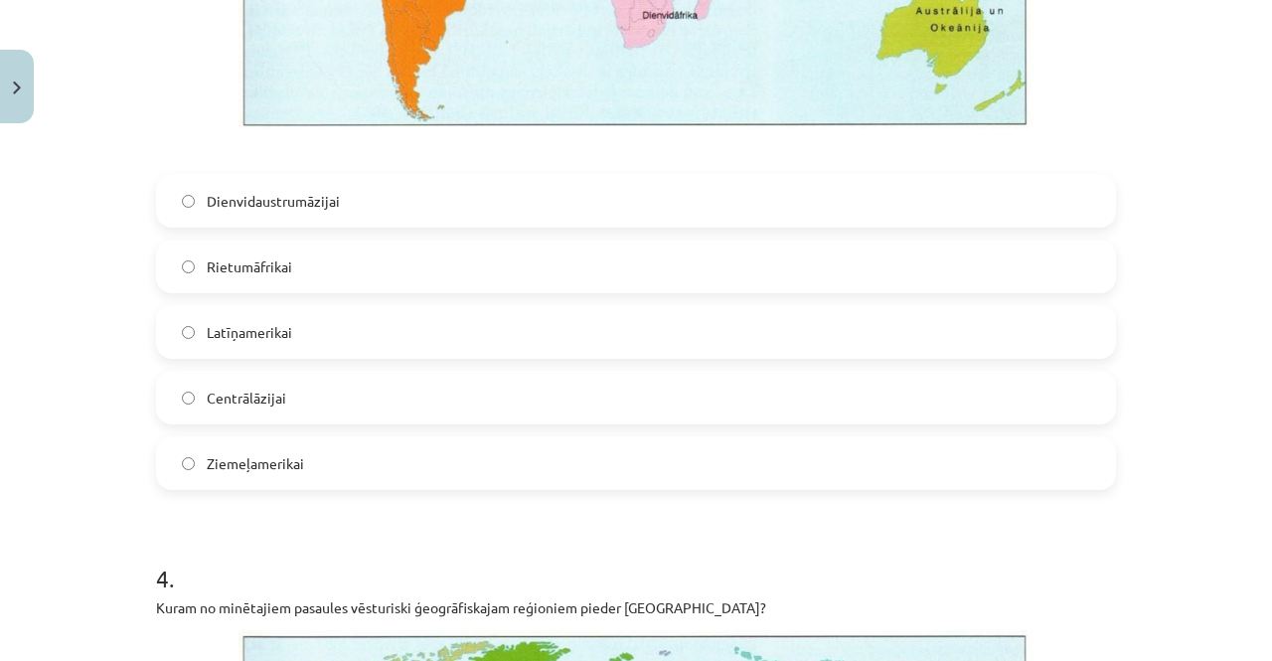
scroll to position [2795, 0]
click at [313, 325] on label "Latīņamerikai" at bounding box center [636, 331] width 956 height 50
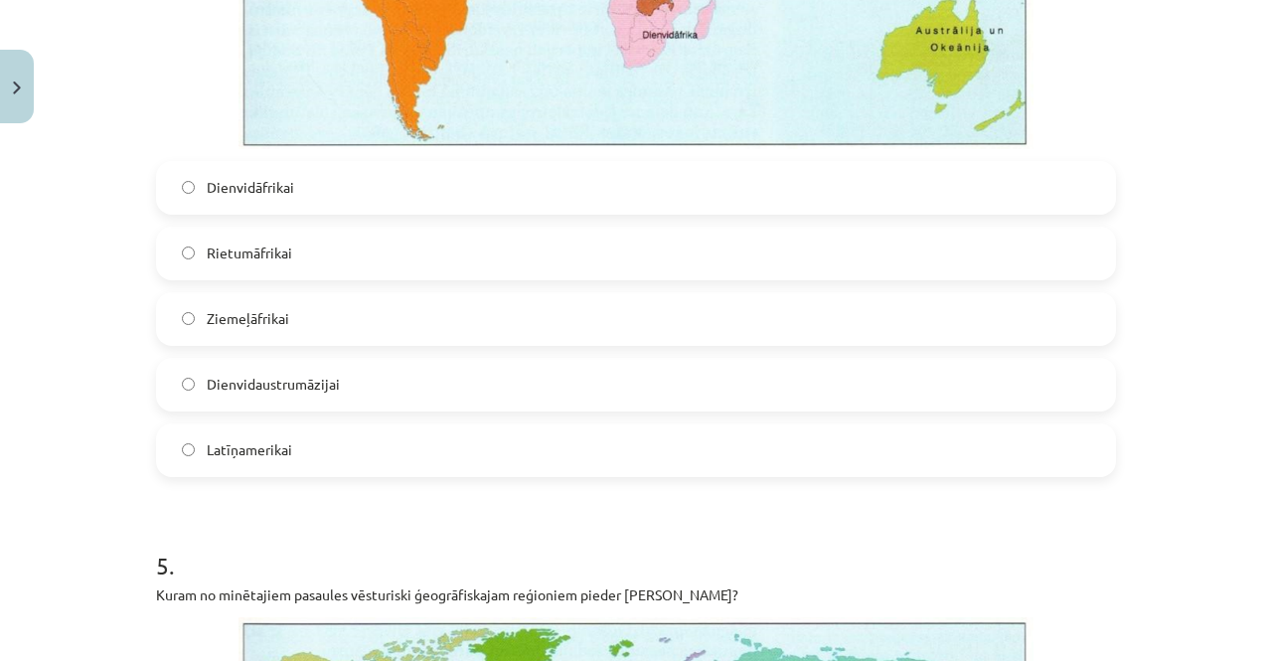
scroll to position [3750, 0]
click at [356, 181] on label "Dienvidāfrikai" at bounding box center [636, 189] width 956 height 50
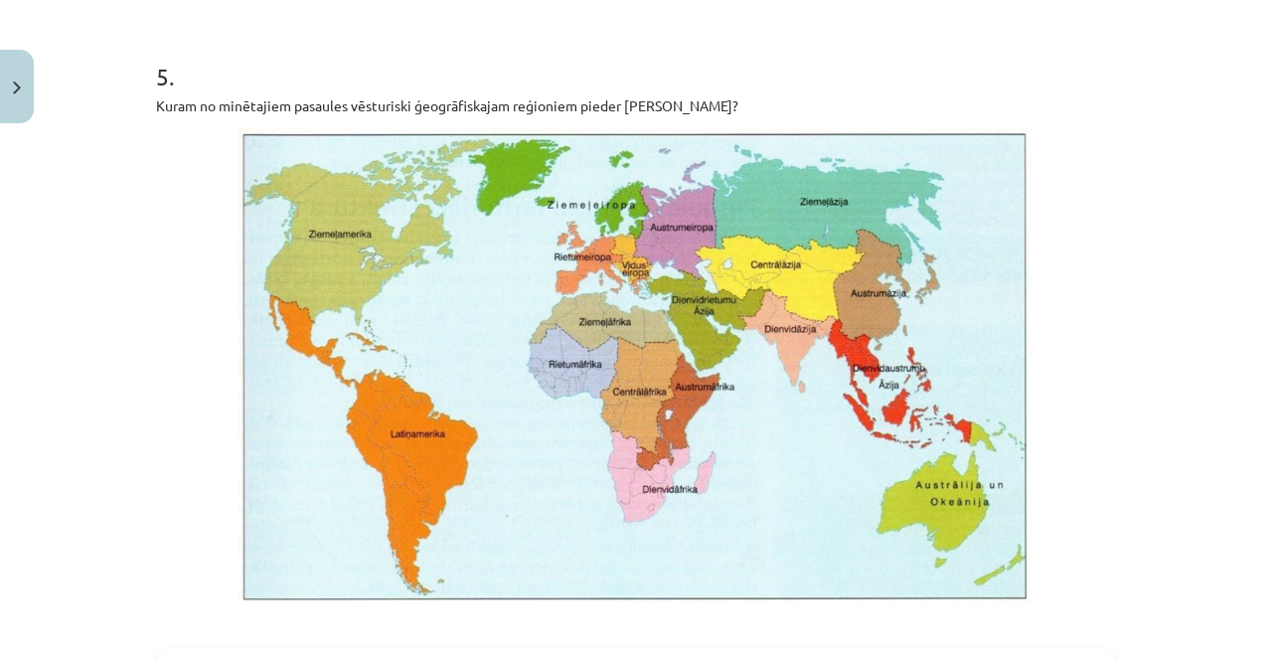
scroll to position [4607, 0]
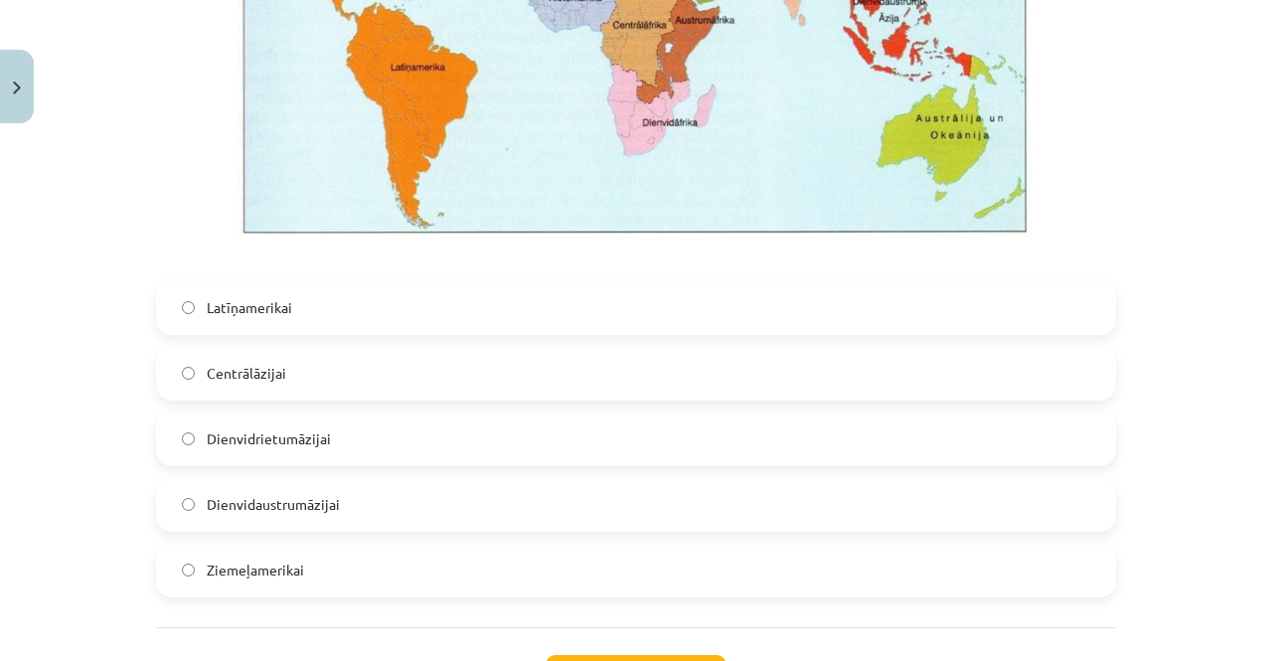
click at [357, 433] on label "Dienvidrietumāzijai" at bounding box center [636, 439] width 956 height 50
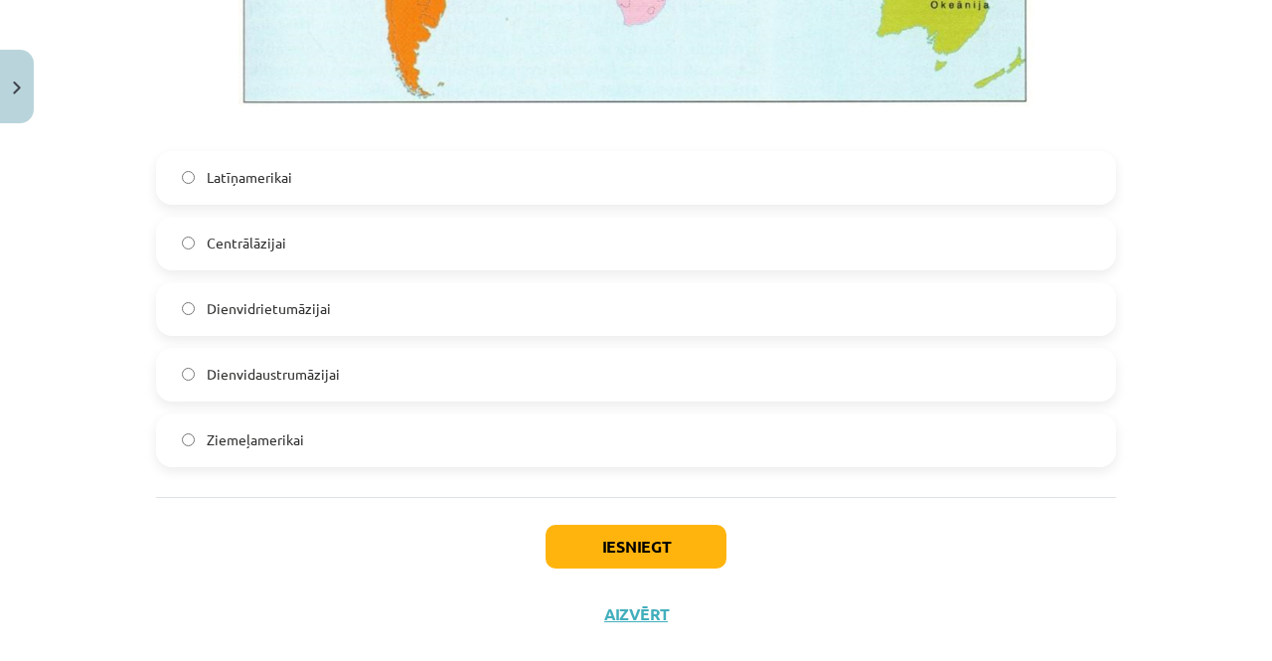
scroll to position [4737, 0]
click at [592, 553] on button "Iesniegt" at bounding box center [636, 547] width 181 height 44
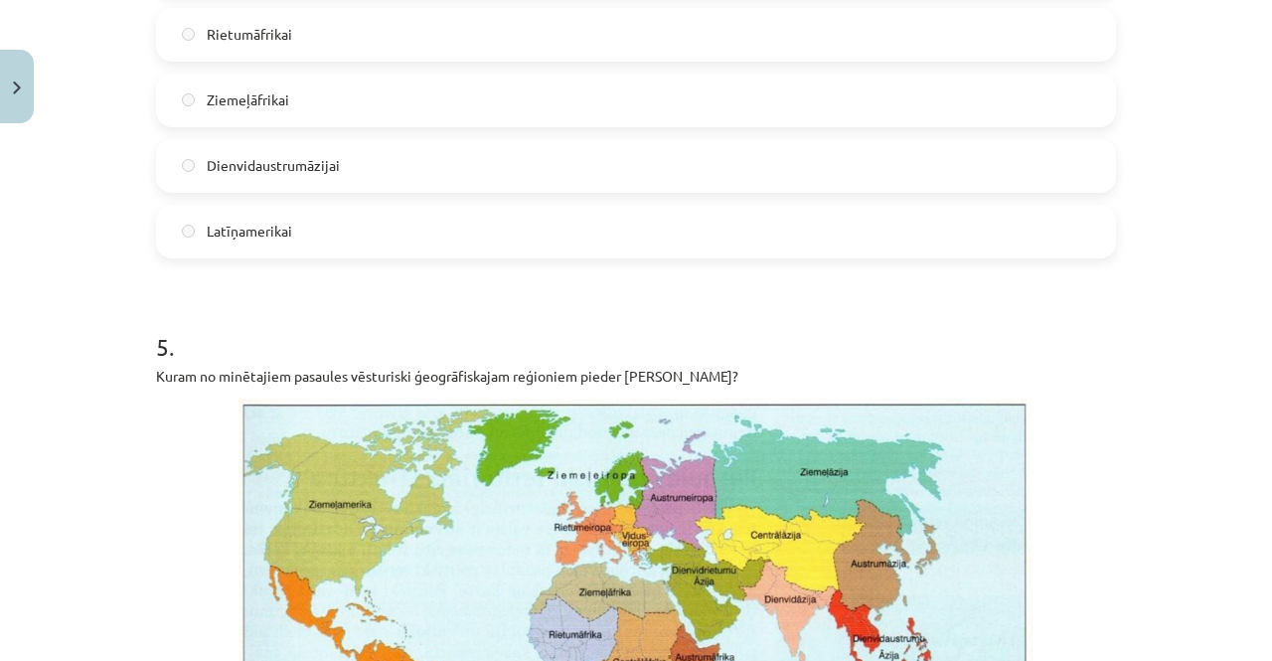
scroll to position [4834, 0]
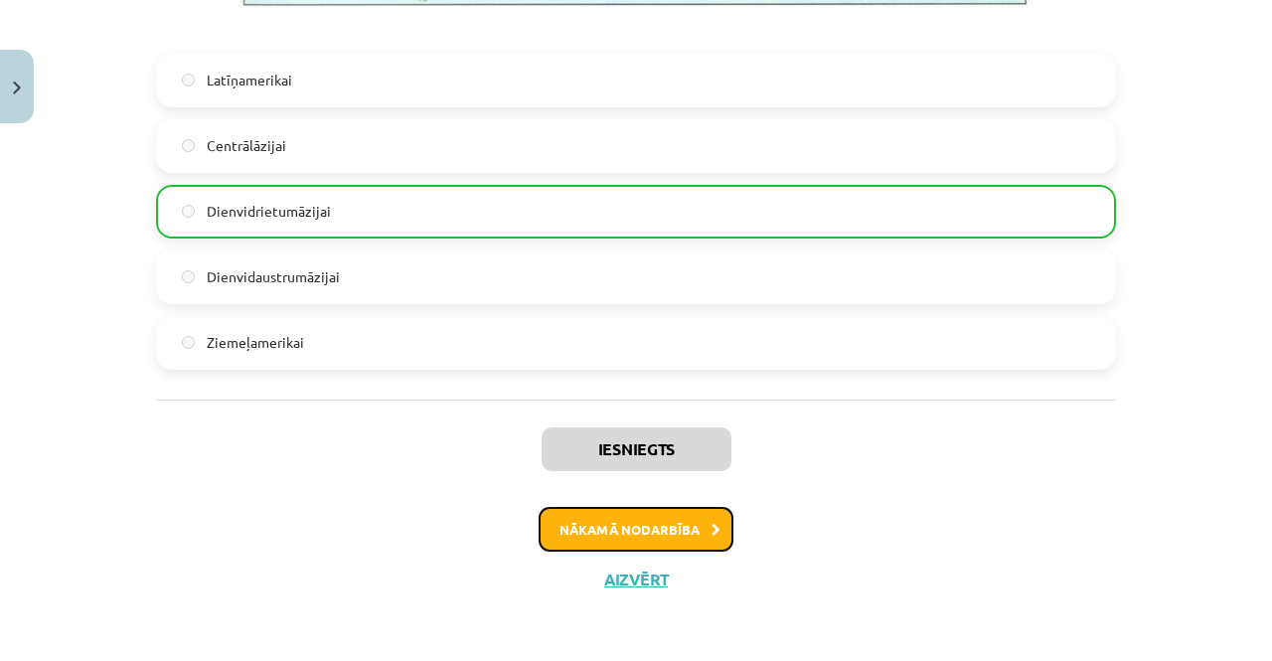
click at [618, 524] on button "Nākamā nodarbība" at bounding box center [636, 530] width 195 height 46
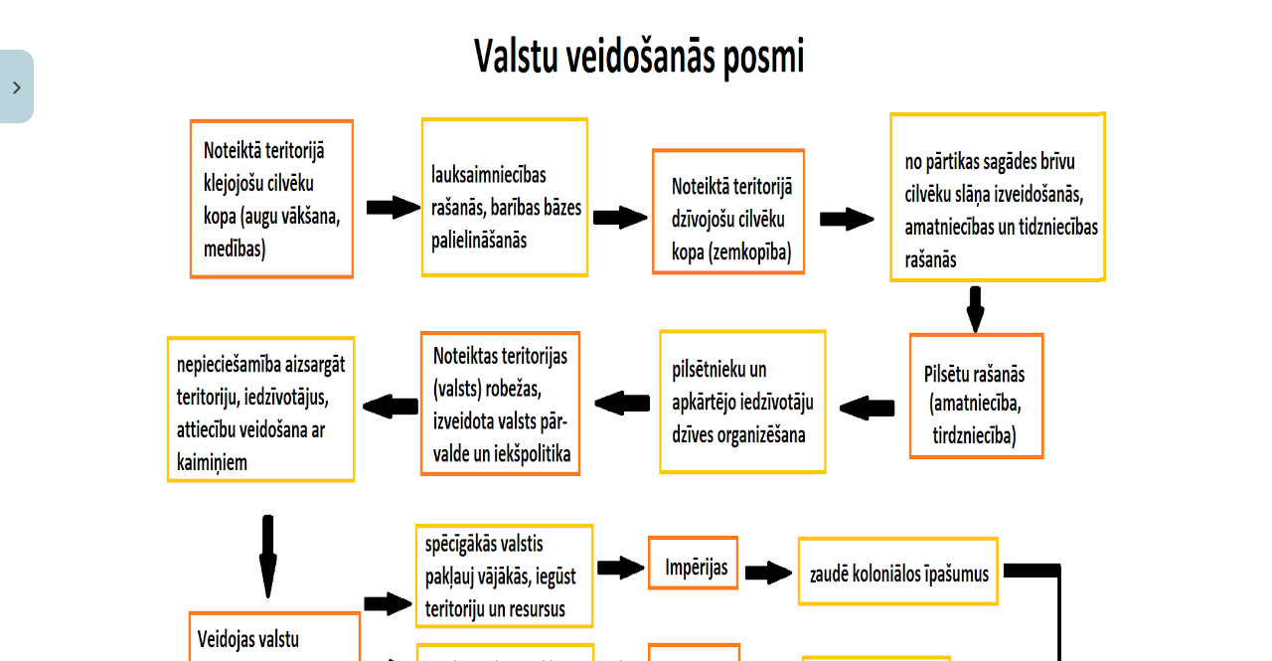
scroll to position [1240, 0]
